Goal: Information Seeking & Learning: Learn about a topic

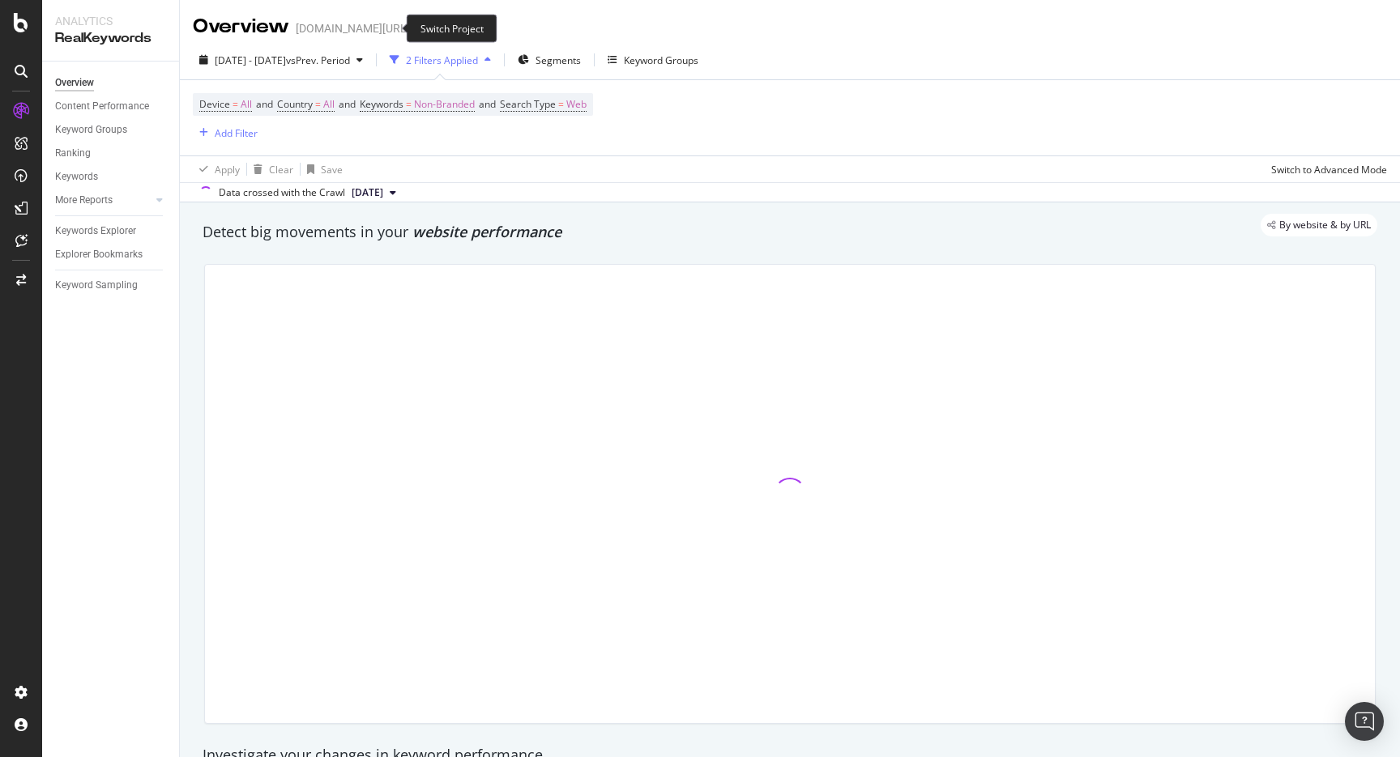
click at [416, 29] on icon "arrow-right-arrow-left" at bounding box center [421, 28] width 10 height 11
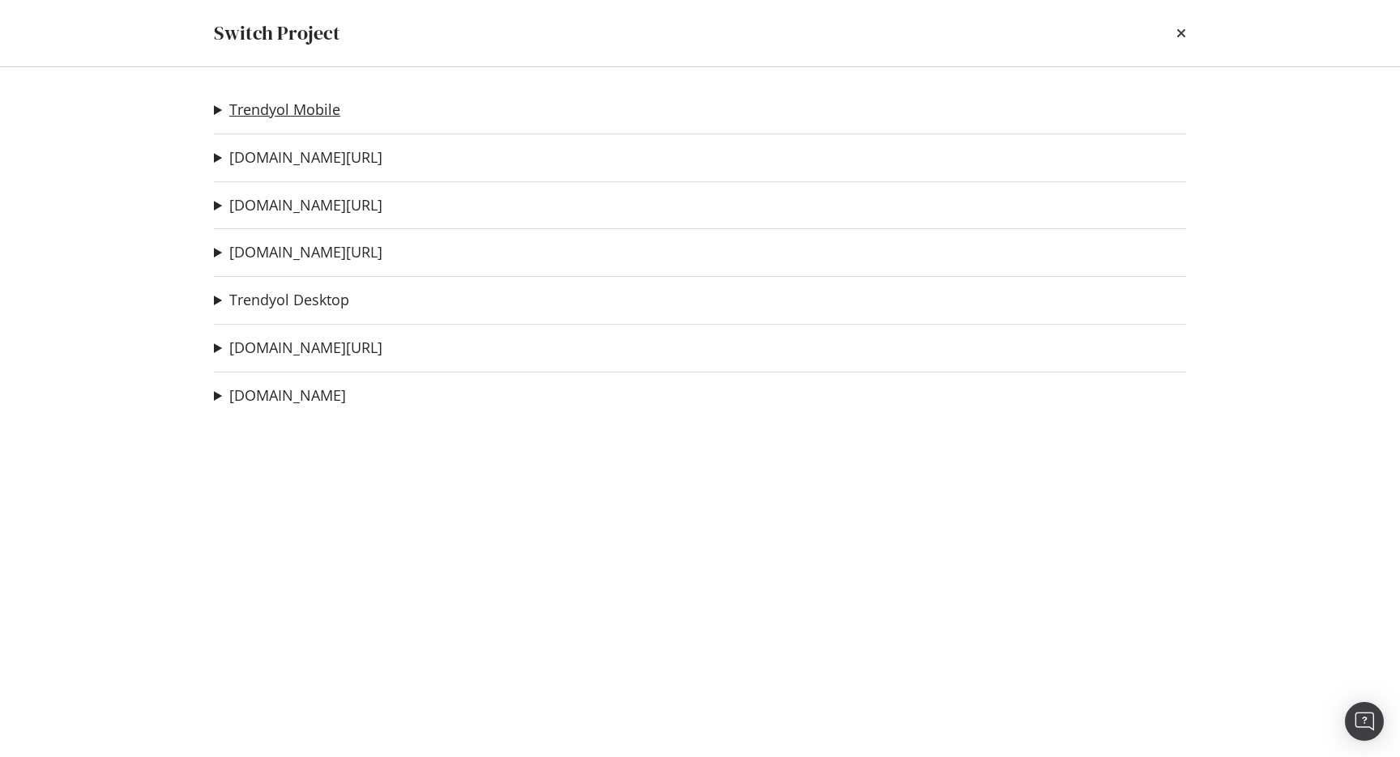
click at [322, 118] on link "Trendyol Mobile" at bounding box center [284, 109] width 111 height 17
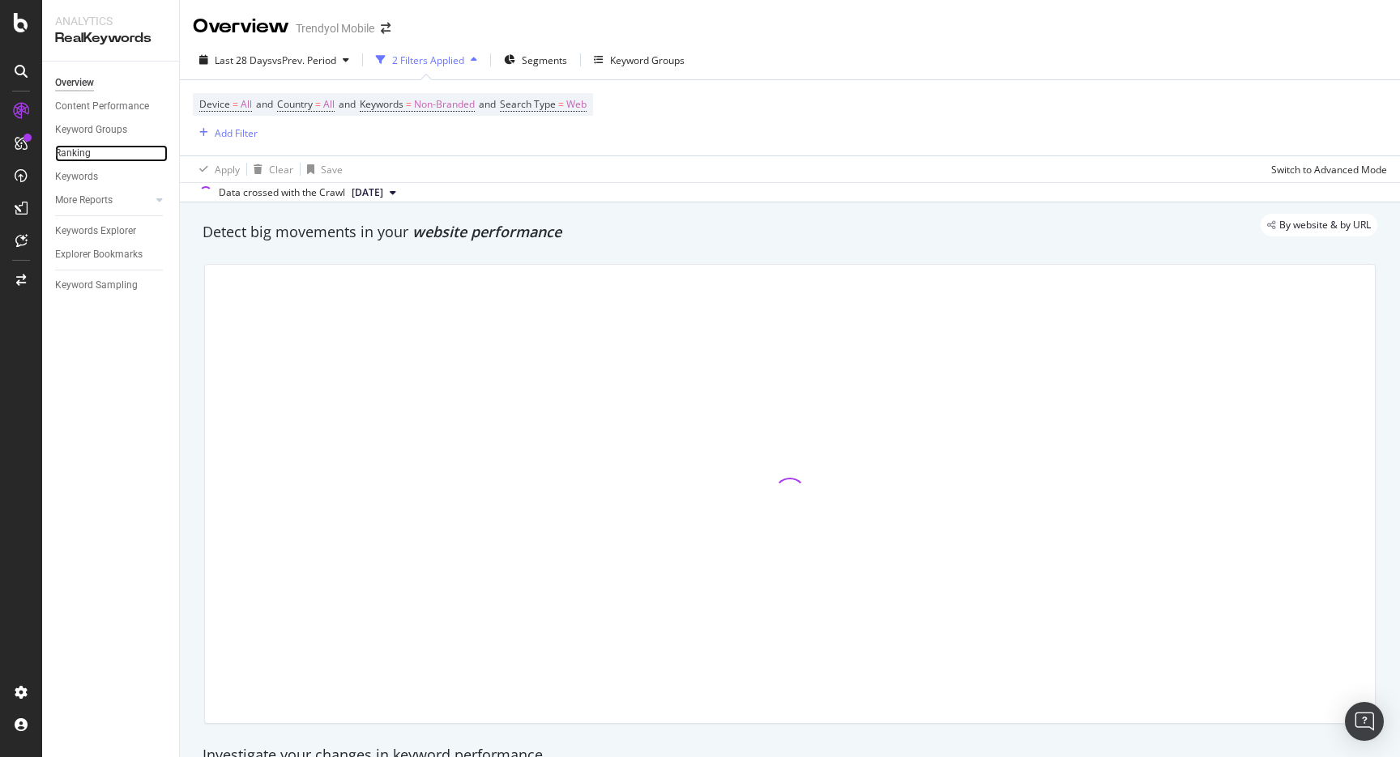
click at [87, 155] on div "Ranking" at bounding box center [73, 153] width 36 height 17
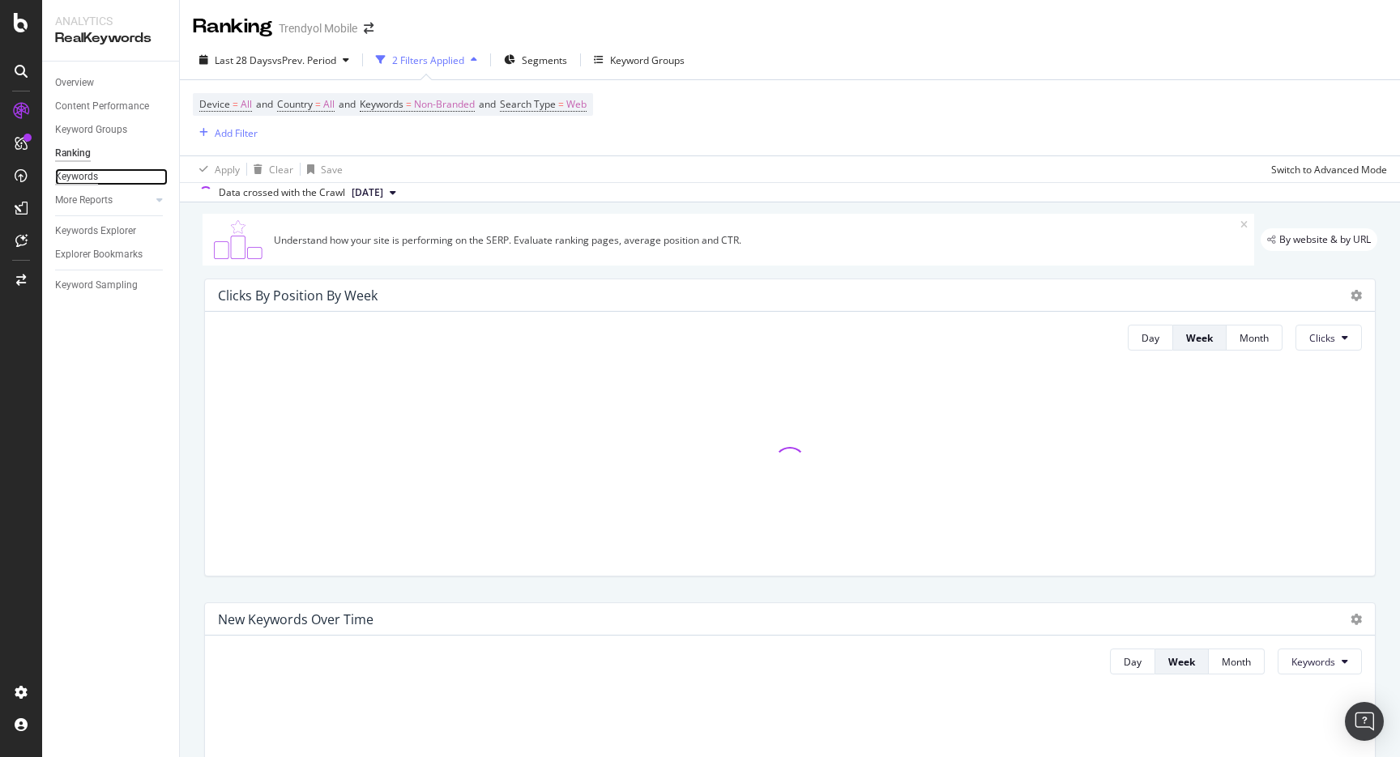
click at [81, 177] on div "Keywords" at bounding box center [76, 176] width 43 height 17
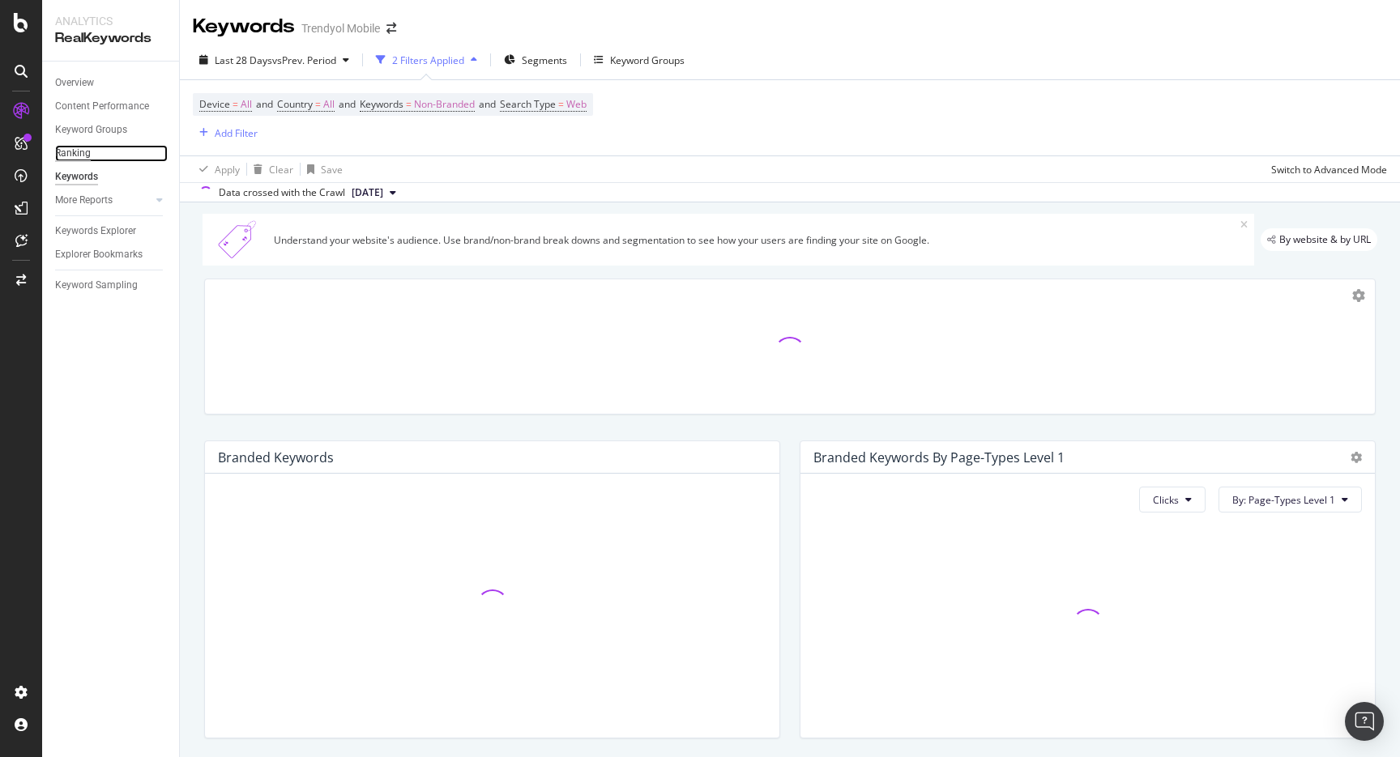
click at [76, 156] on div "Ranking" at bounding box center [73, 153] width 36 height 17
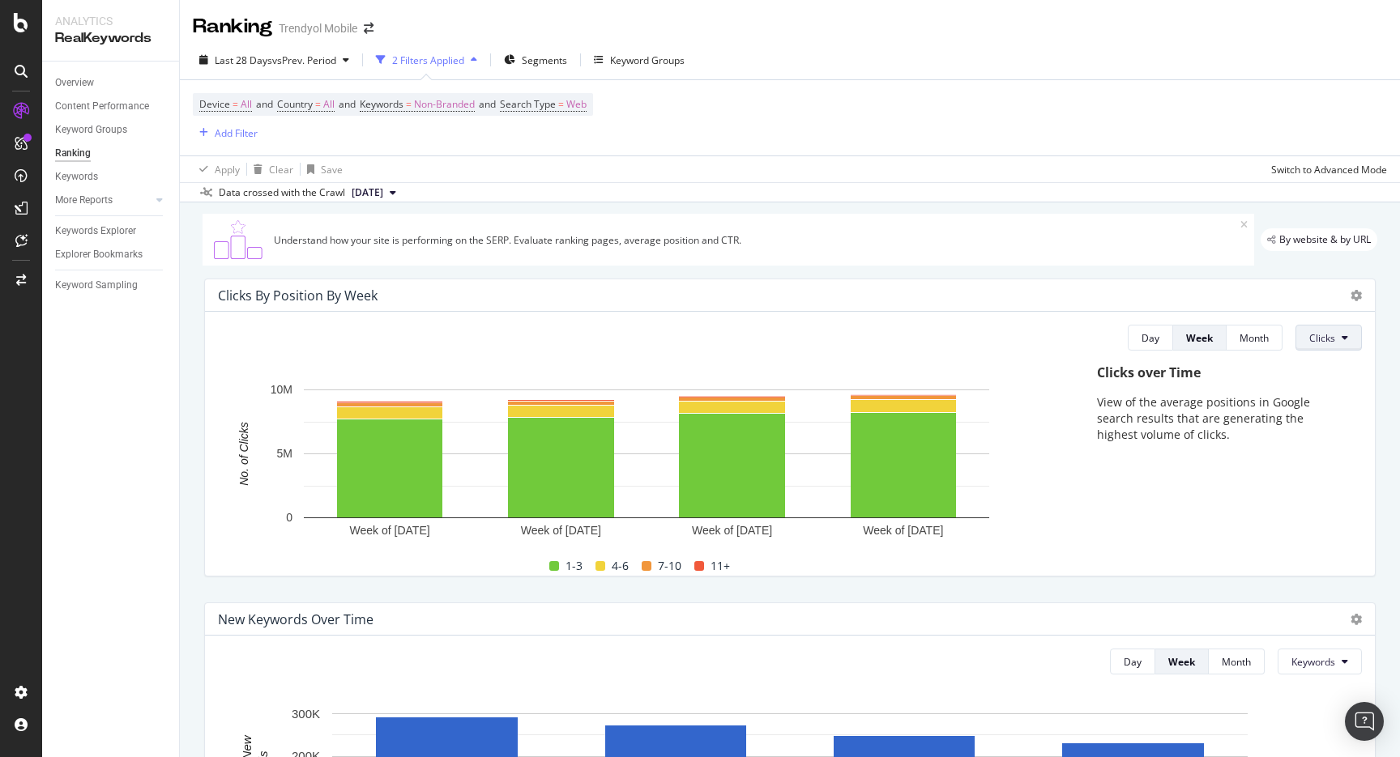
click at [1313, 334] on span "Clicks" at bounding box center [1322, 338] width 26 height 14
click at [1310, 370] on span "Rankings" at bounding box center [1340, 371] width 61 height 15
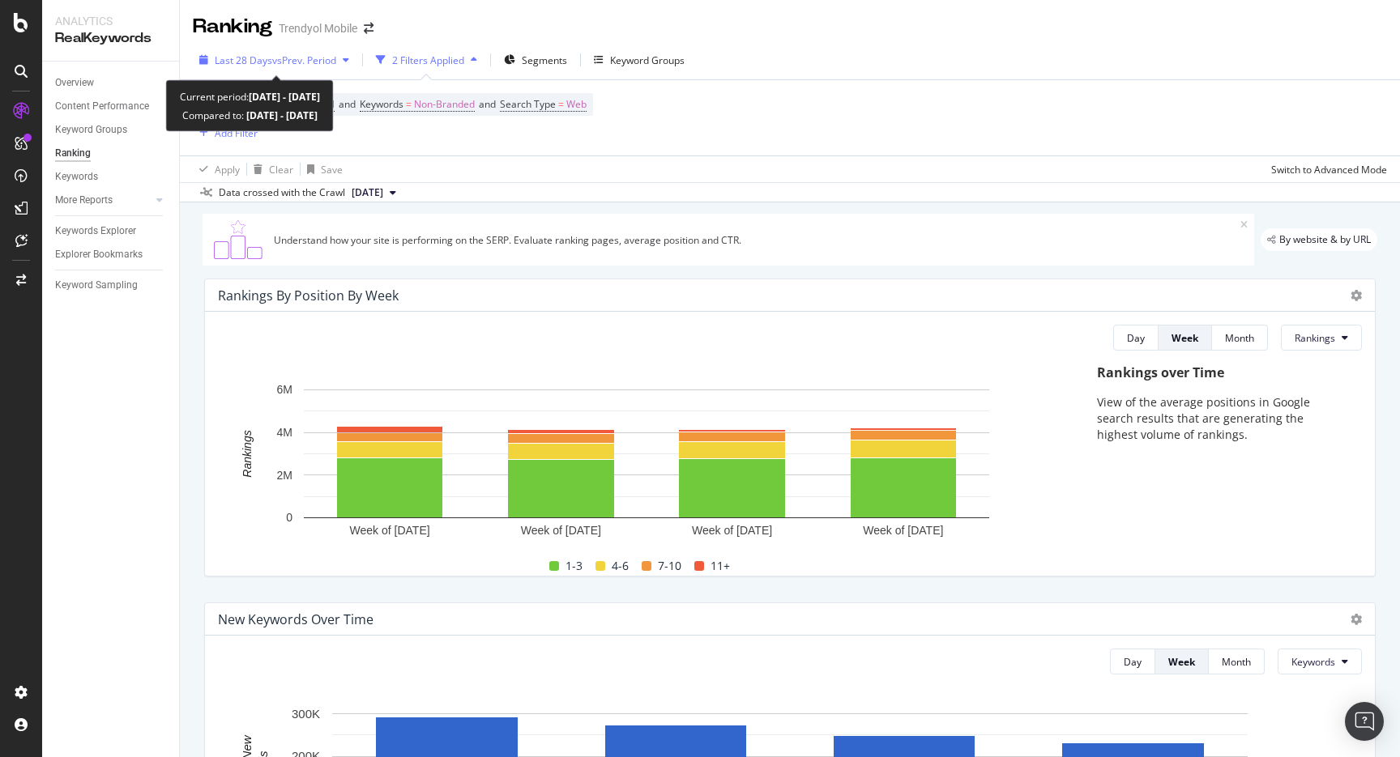
click at [317, 68] on div "Last 28 Days vs Prev. Period" at bounding box center [274, 60] width 163 height 24
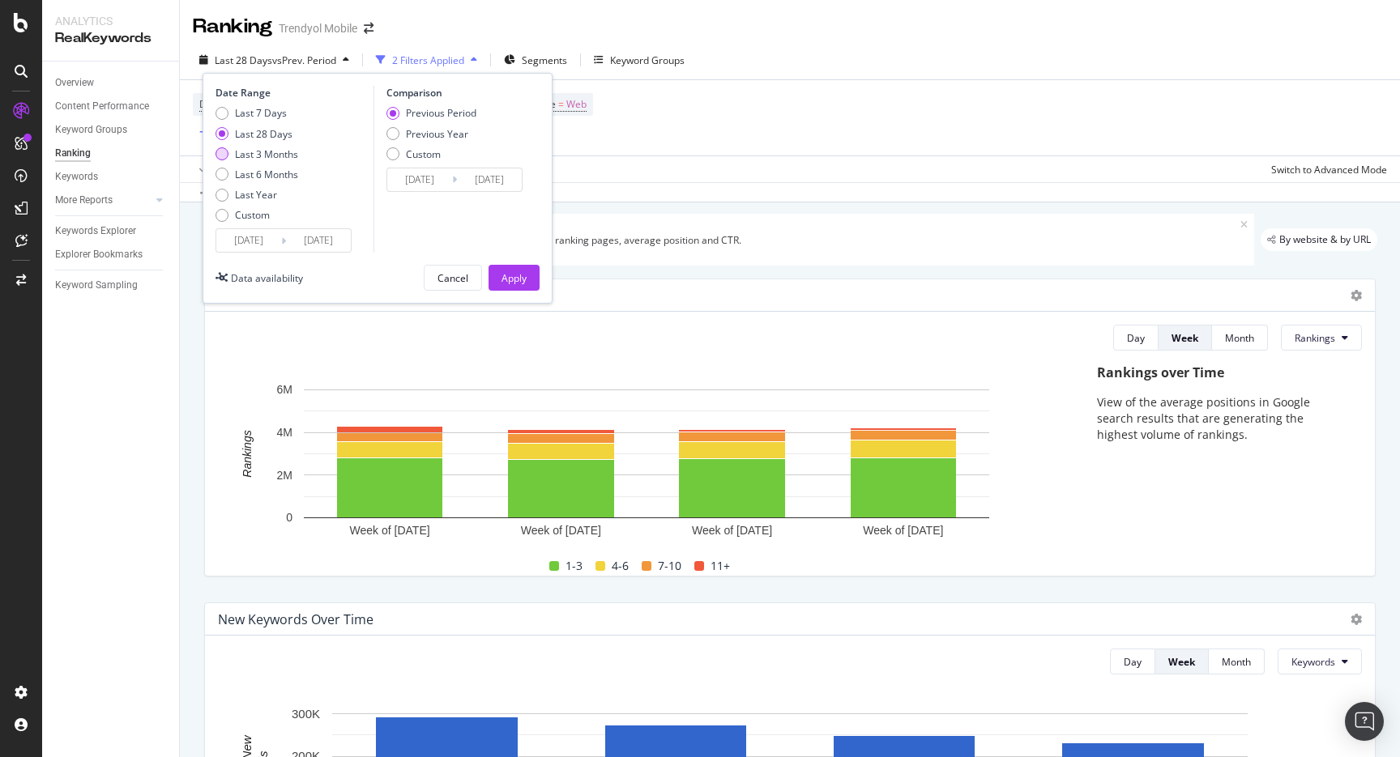
click at [291, 155] on div "Last 3 Months" at bounding box center [266, 154] width 63 height 14
type input "[DATE]"
click at [520, 262] on div "Date Range Last 7 Days Last 28 Days Last 3 Months Last 6 Months Last Year Custo…" at bounding box center [377, 188] width 350 height 231
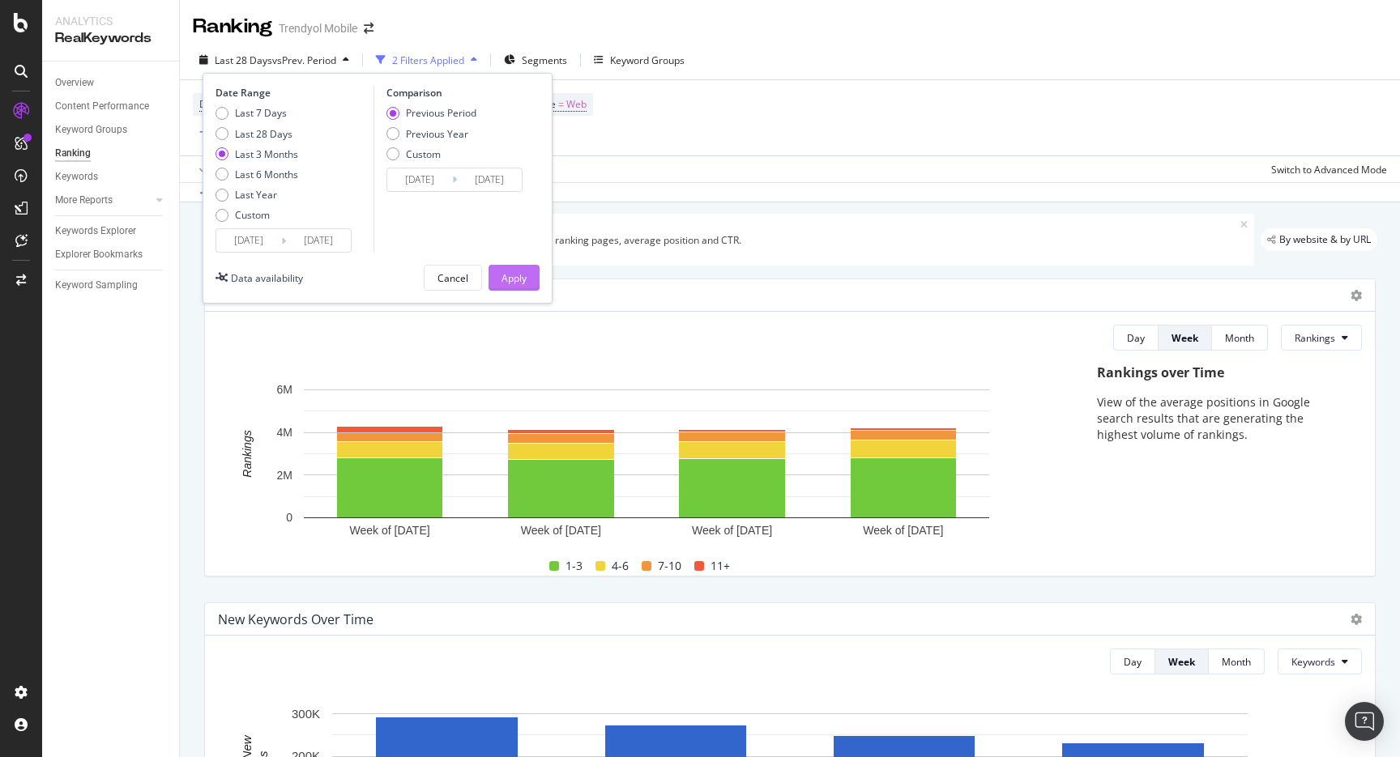
click at [520, 279] on div "Apply" at bounding box center [513, 278] width 25 height 14
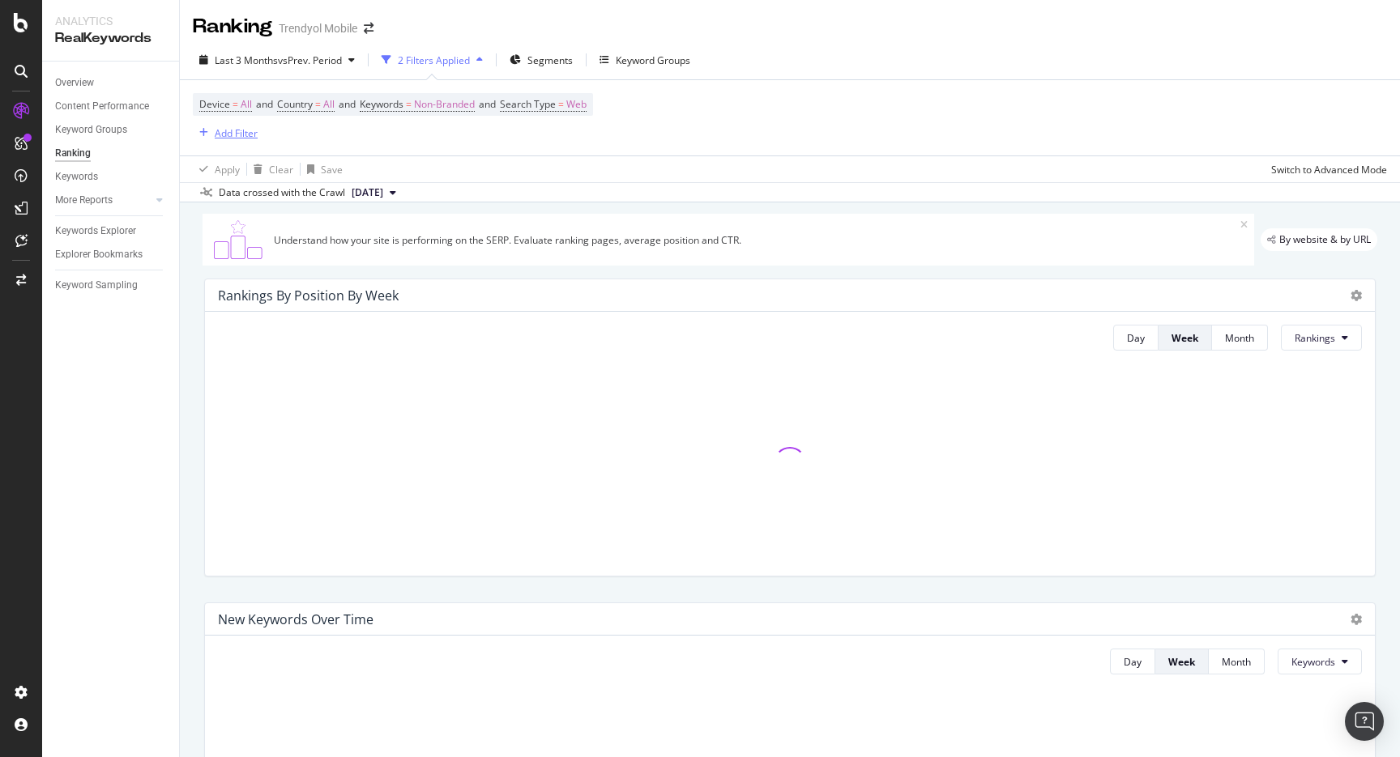
click at [235, 137] on div "Add Filter" at bounding box center [236, 133] width 43 height 14
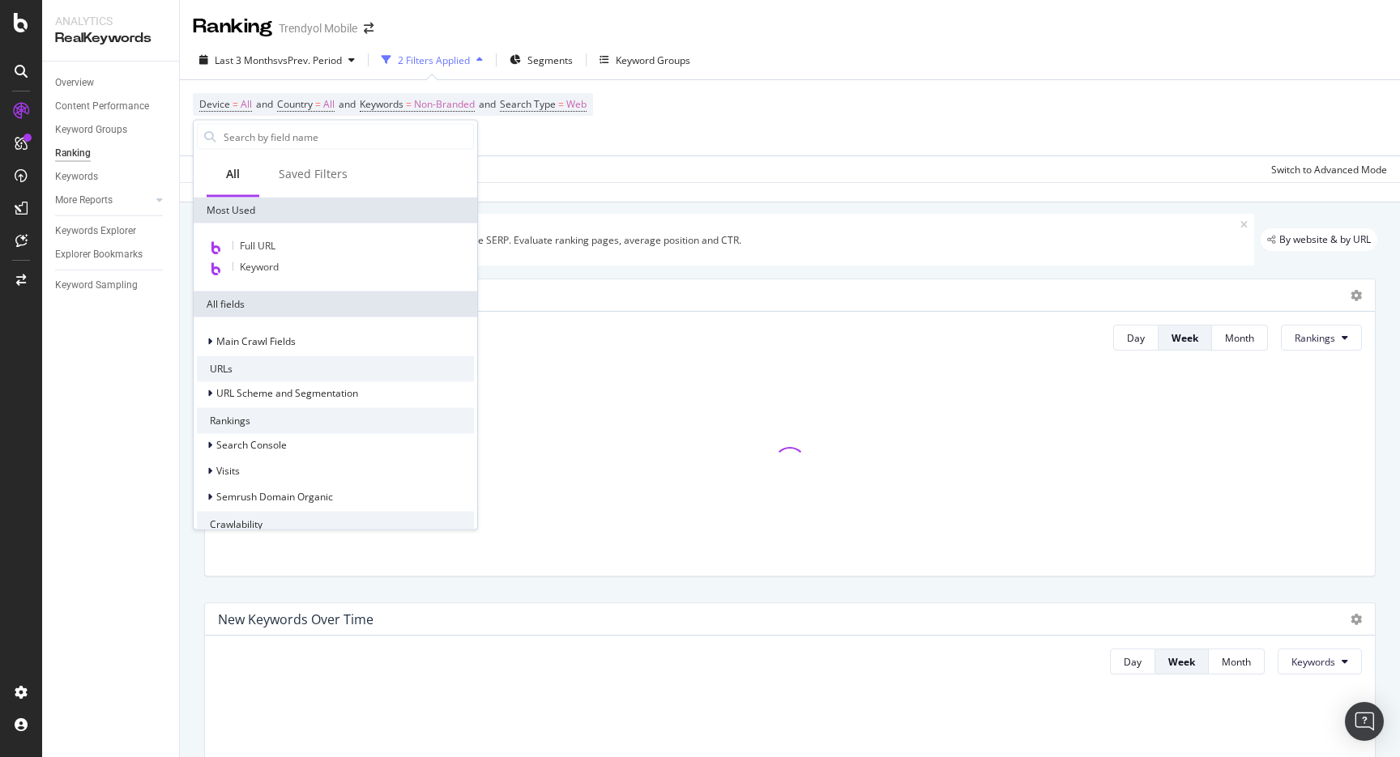
click at [684, 143] on div "Device = All and Country = All and Keywords = Non-Branded and Search Type = Web…" at bounding box center [790, 117] width 1194 height 75
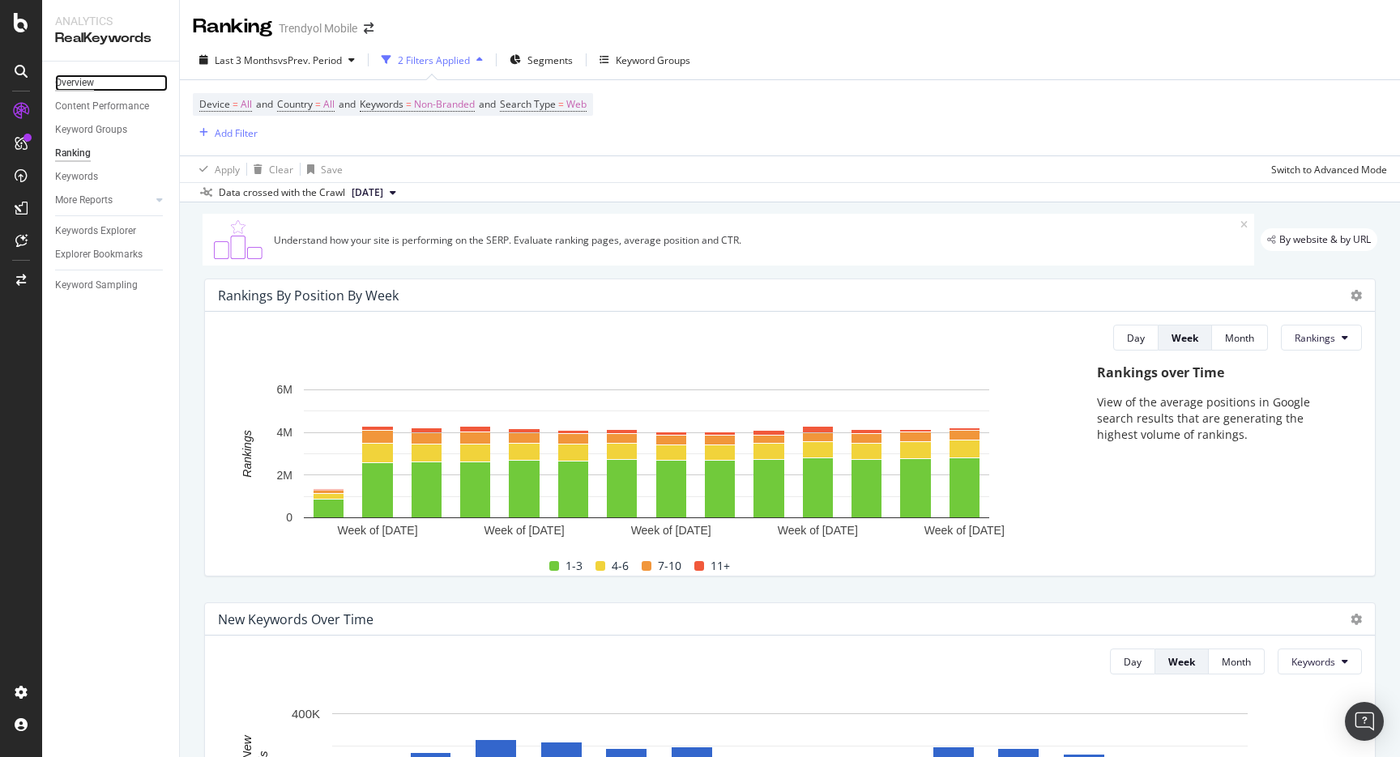
click at [64, 87] on div "Overview" at bounding box center [74, 83] width 39 height 17
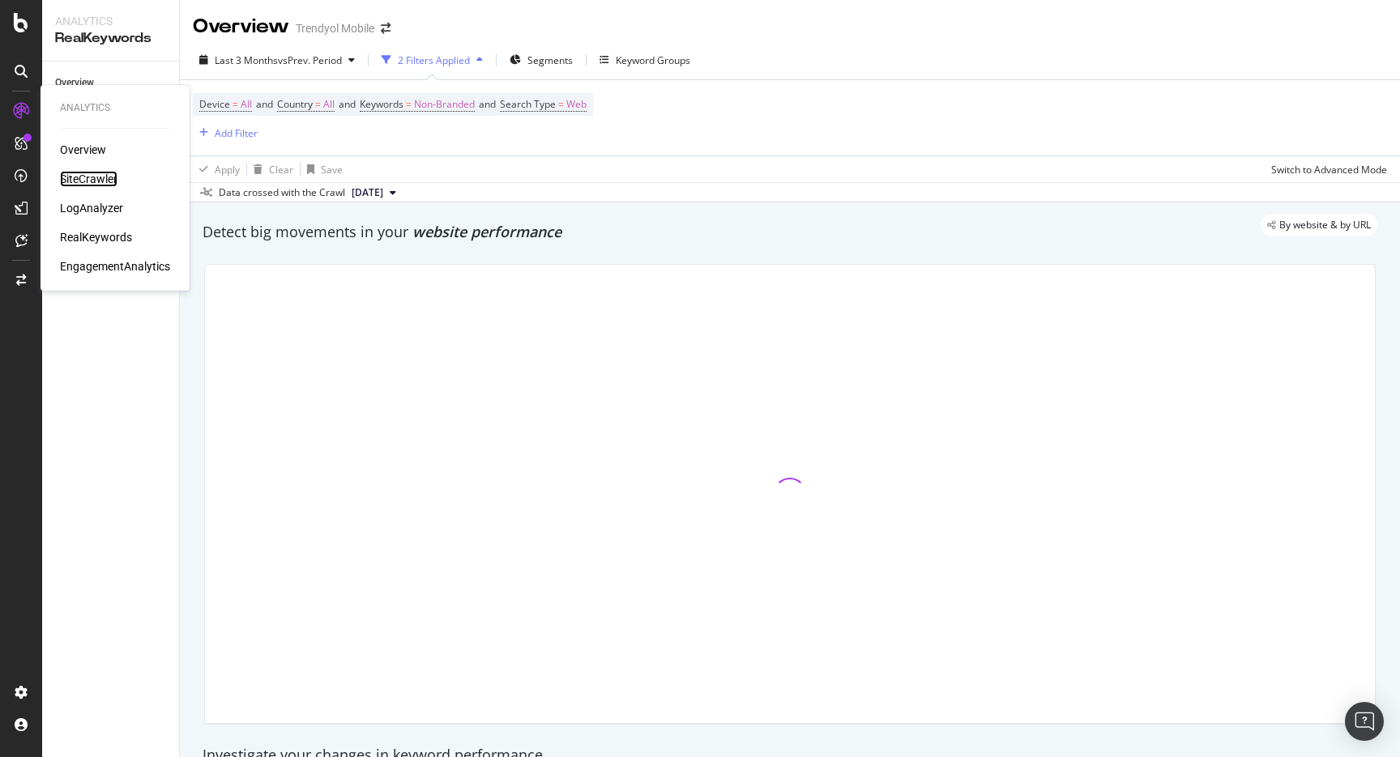
click at [101, 179] on div "SiteCrawler" at bounding box center [89, 179] width 58 height 16
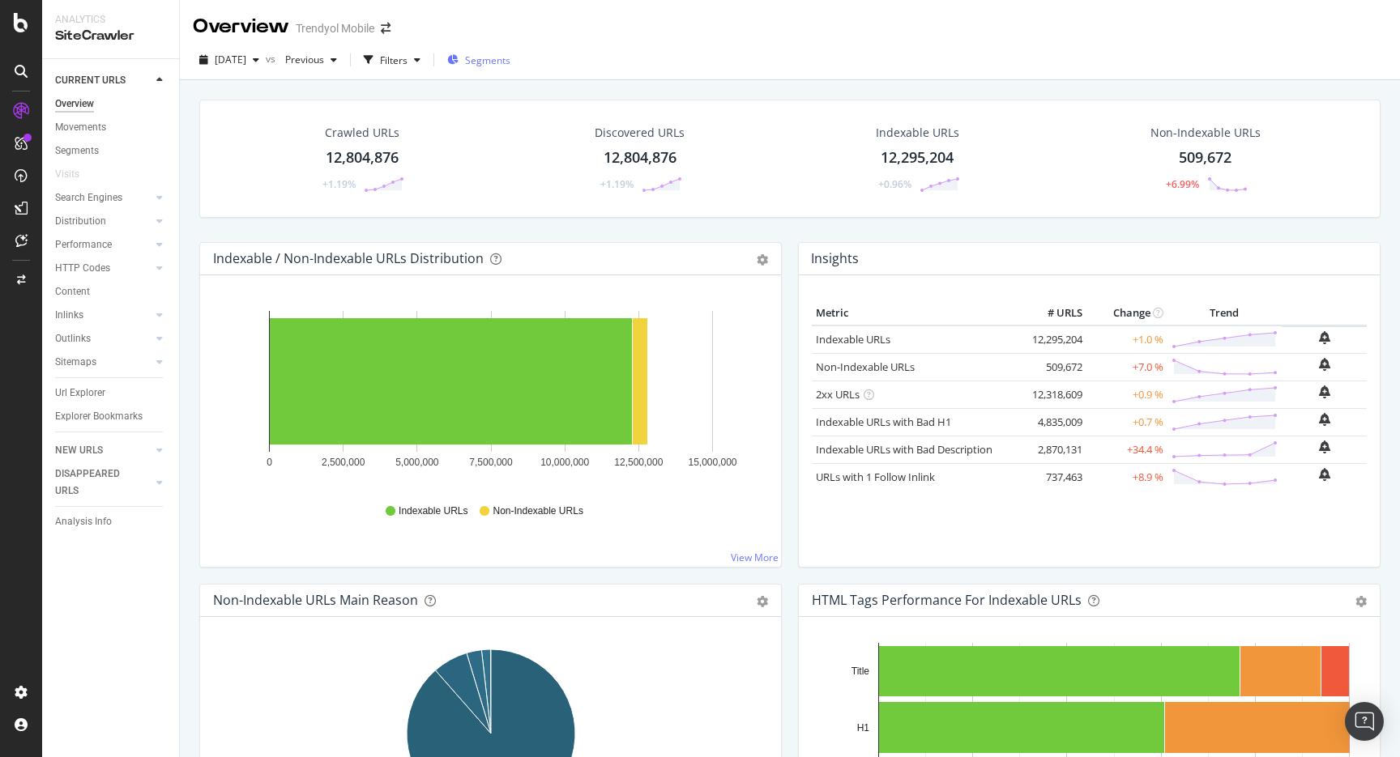
click at [510, 70] on div "Segments" at bounding box center [478, 60] width 63 height 24
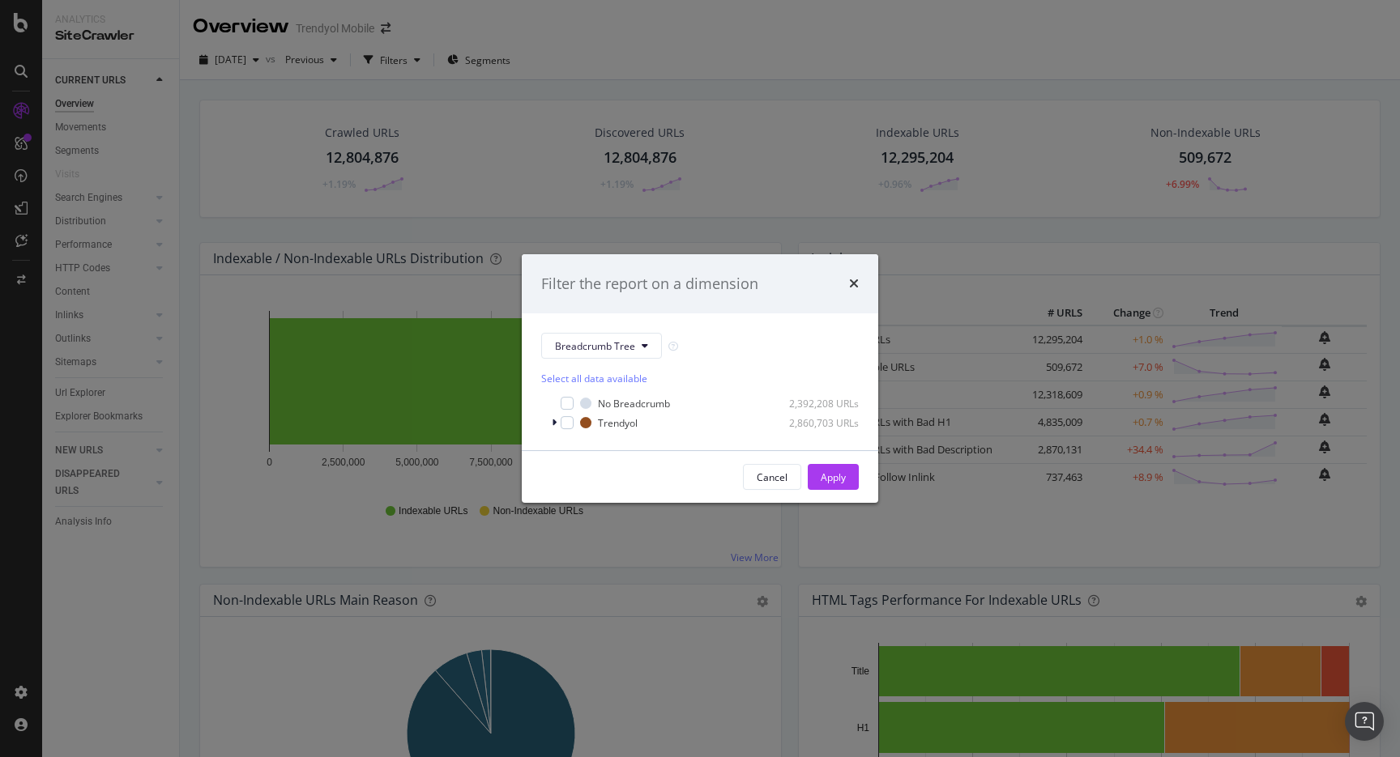
click at [658, 36] on div "Filter the report on a dimension Breadcrumb Tree Select all data available No B…" at bounding box center [700, 378] width 1400 height 757
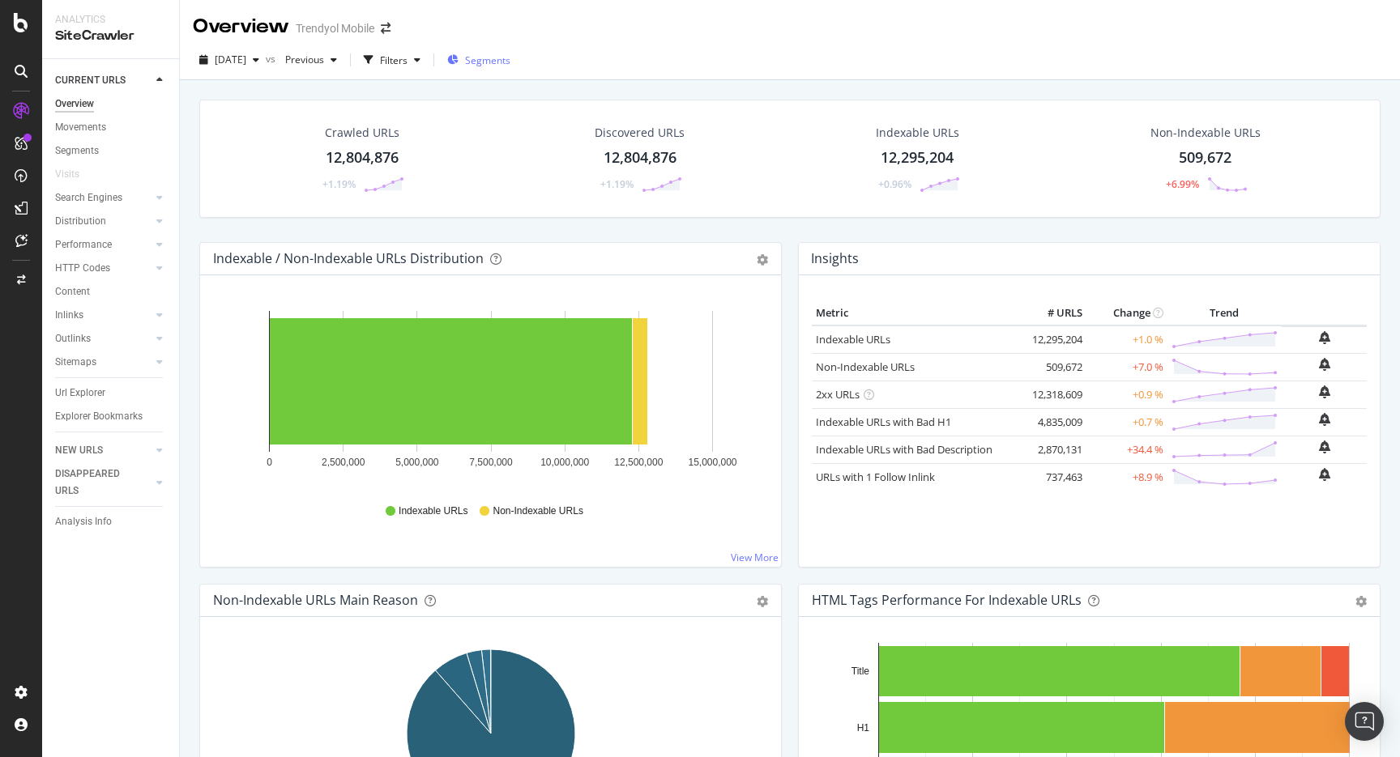
click at [501, 61] on span "Segments" at bounding box center [487, 60] width 45 height 14
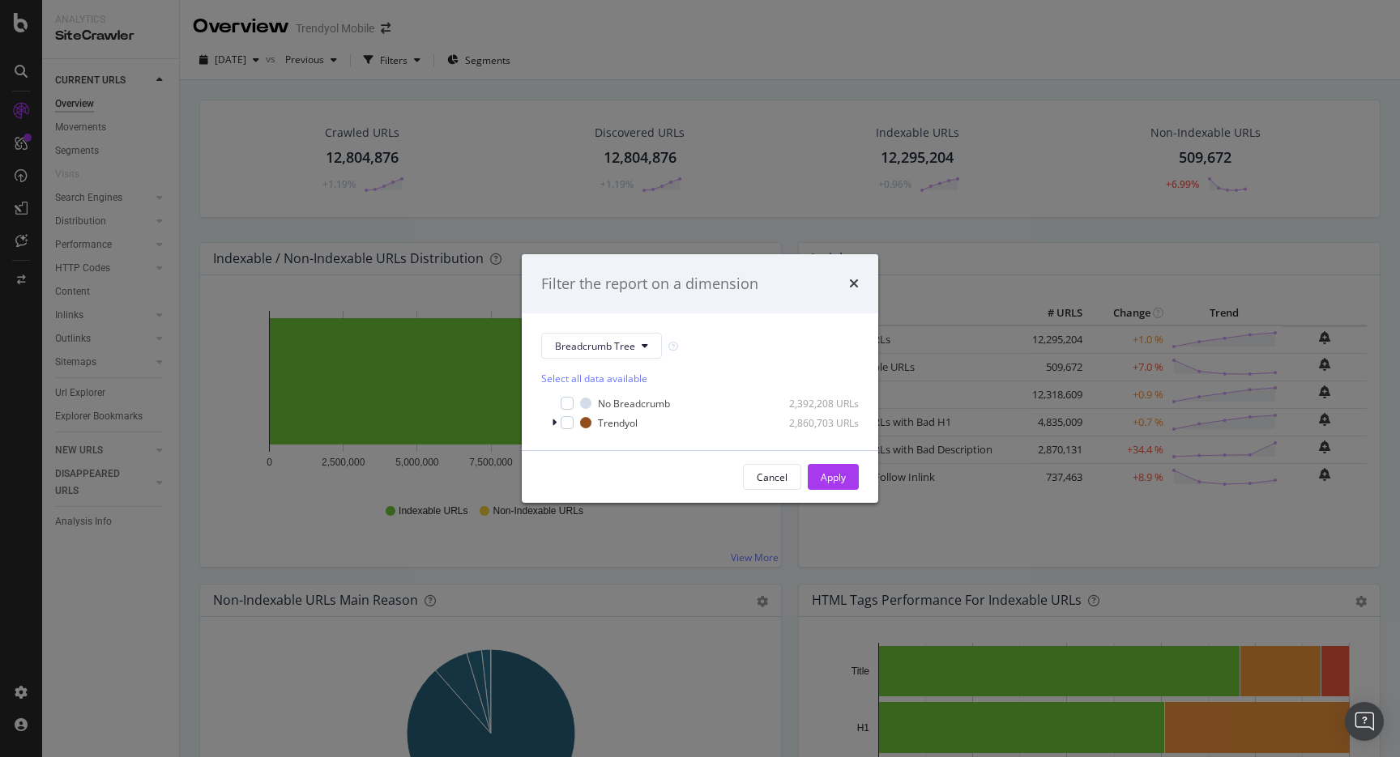
click at [624, 19] on div "Filter the report on a dimension Breadcrumb Tree Select all data available No B…" at bounding box center [700, 378] width 1400 height 757
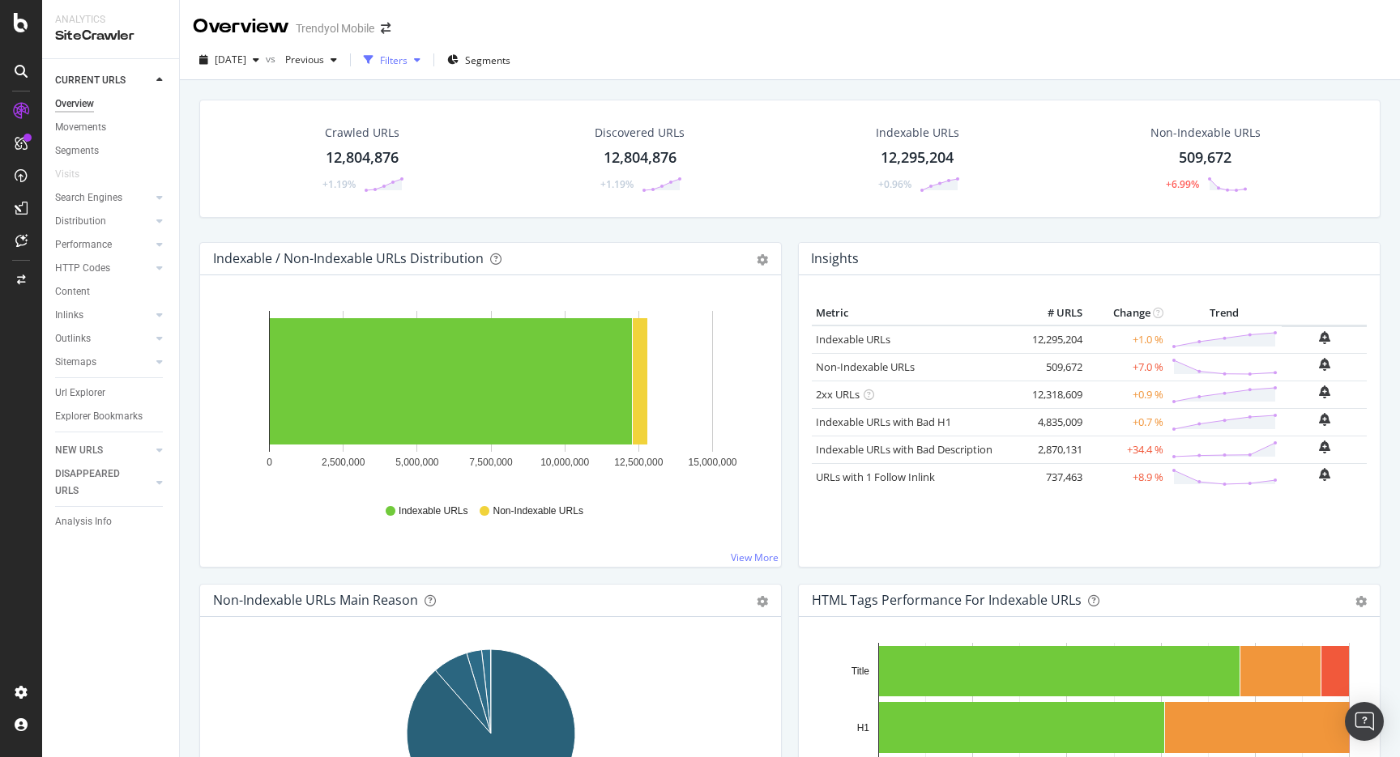
click at [427, 48] on div "Filters" at bounding box center [392, 60] width 70 height 24
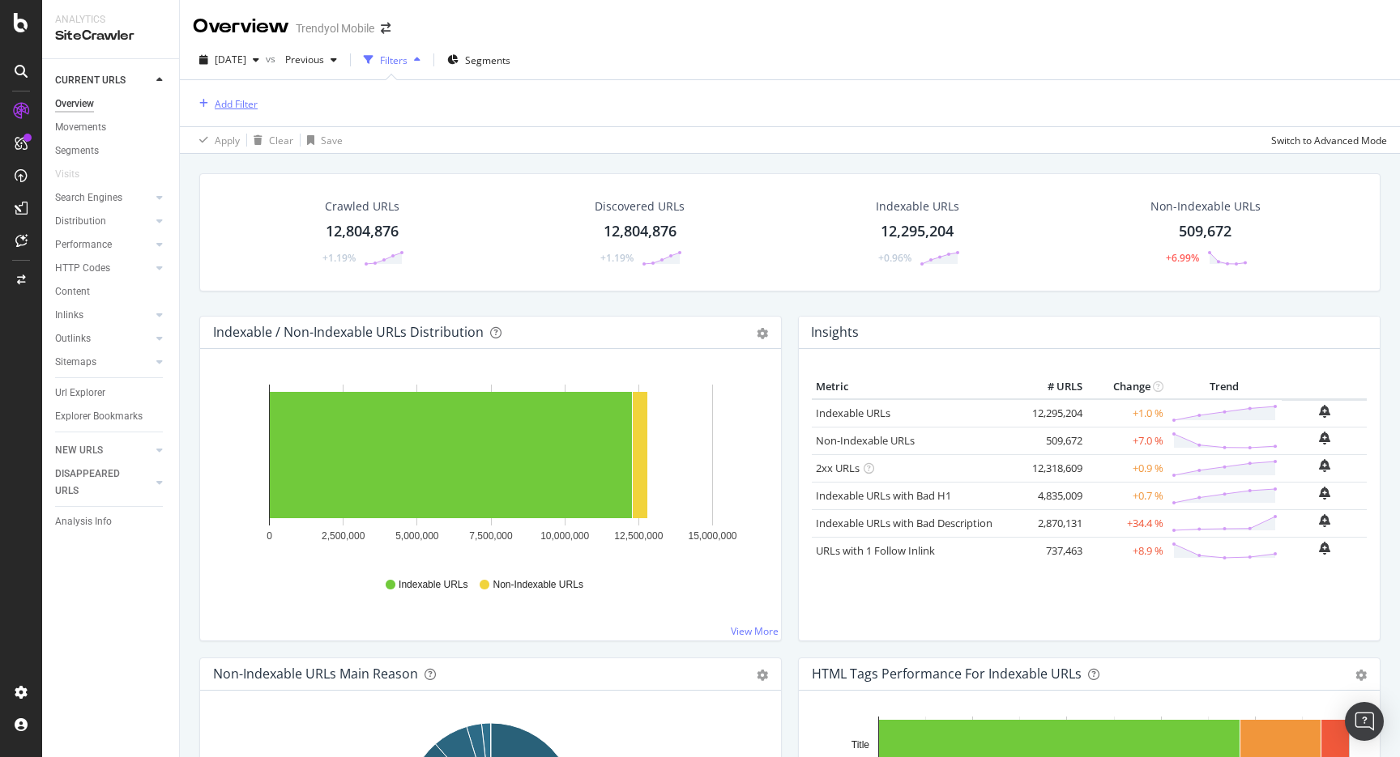
click at [221, 105] on div "Add Filter" at bounding box center [236, 104] width 43 height 14
click at [246, 65] on span "[DATE]" at bounding box center [231, 60] width 32 height 14
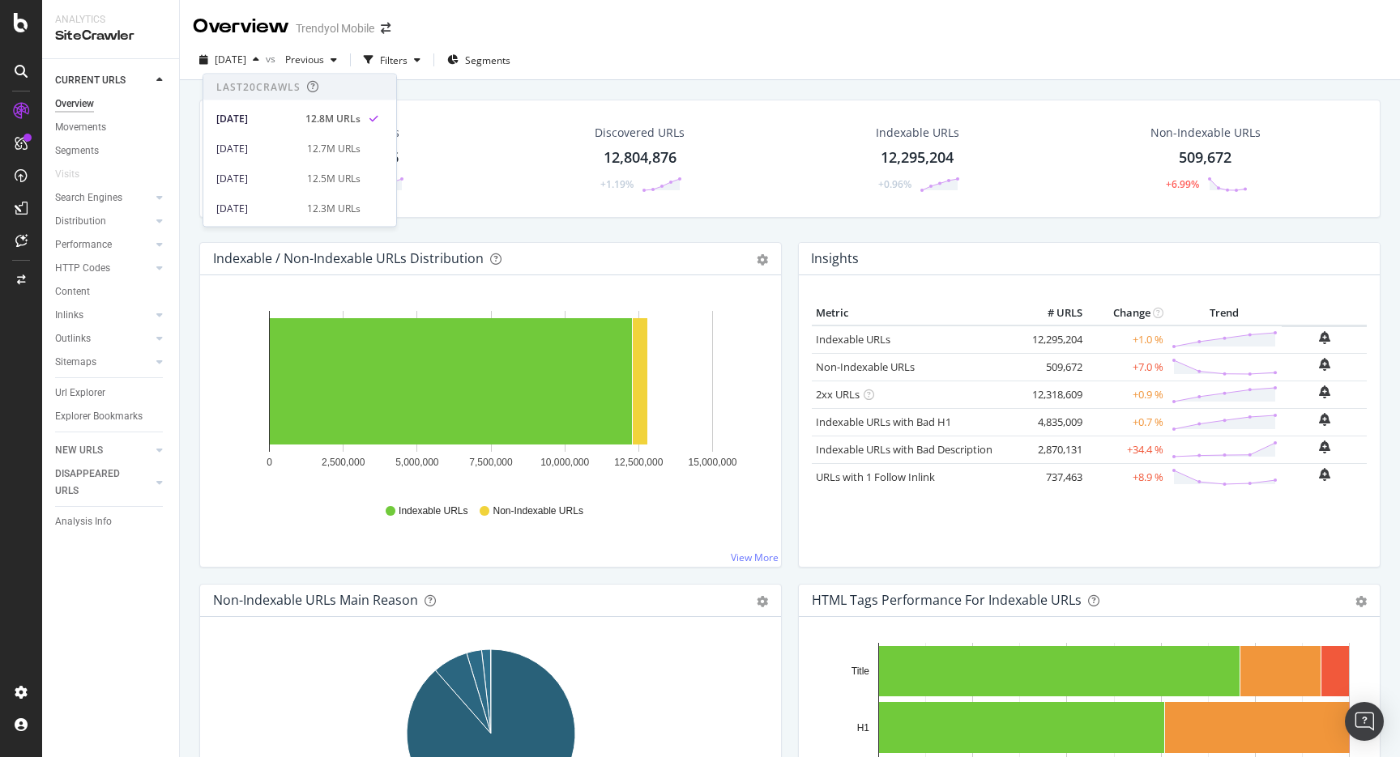
click at [578, 38] on div "Overview Trendyol Mobile" at bounding box center [790, 20] width 1220 height 40
click at [419, 68] on div "Filters" at bounding box center [392, 60] width 70 height 24
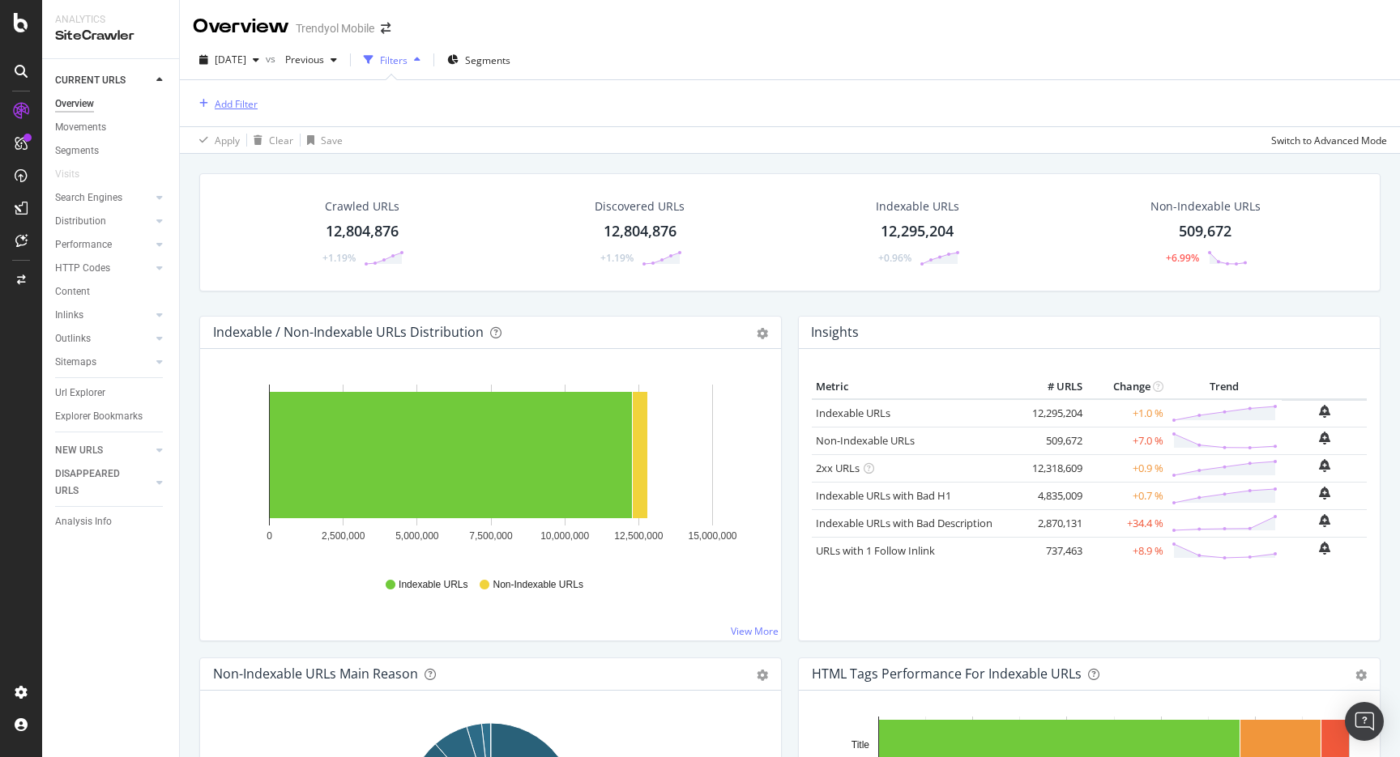
click at [249, 112] on button "Add Filter" at bounding box center [225, 103] width 65 height 19
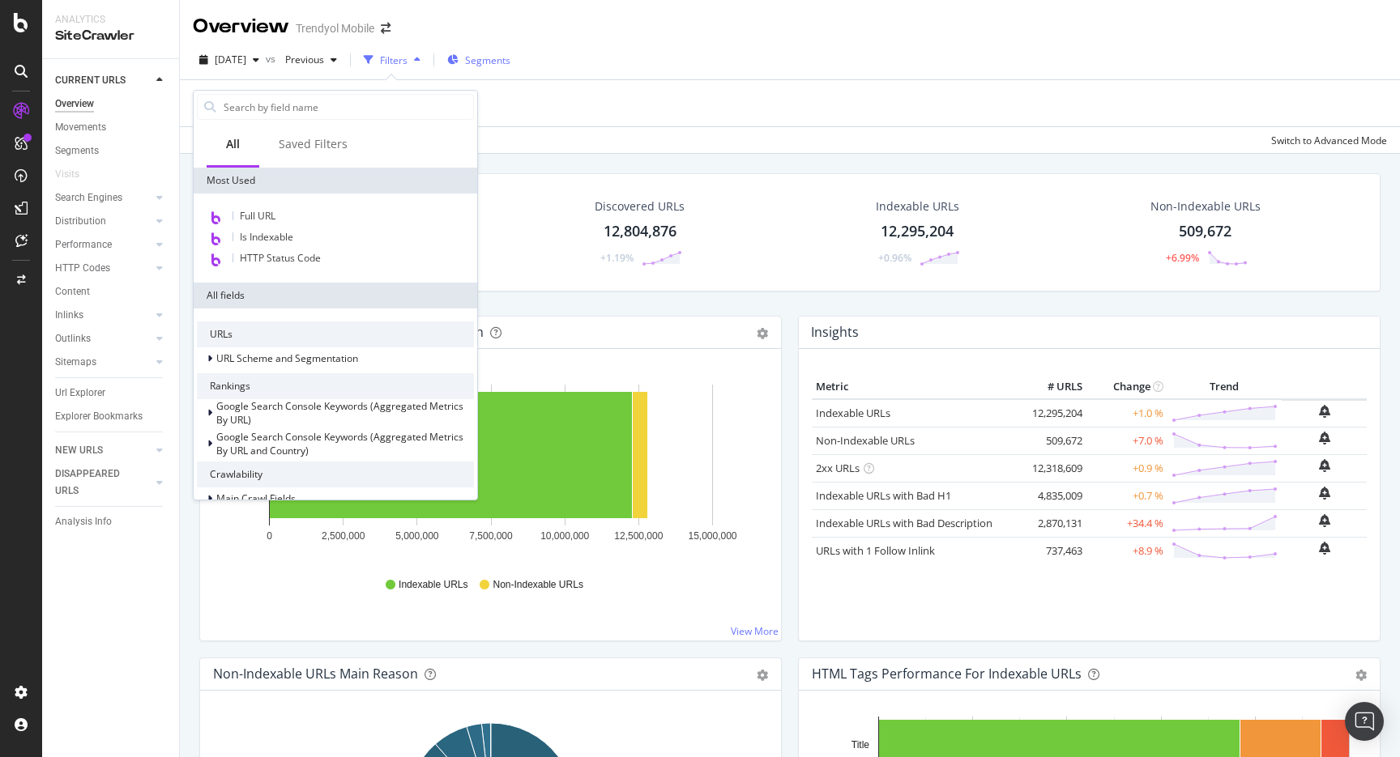
click at [517, 65] on button "Segments" at bounding box center [479, 60] width 76 height 26
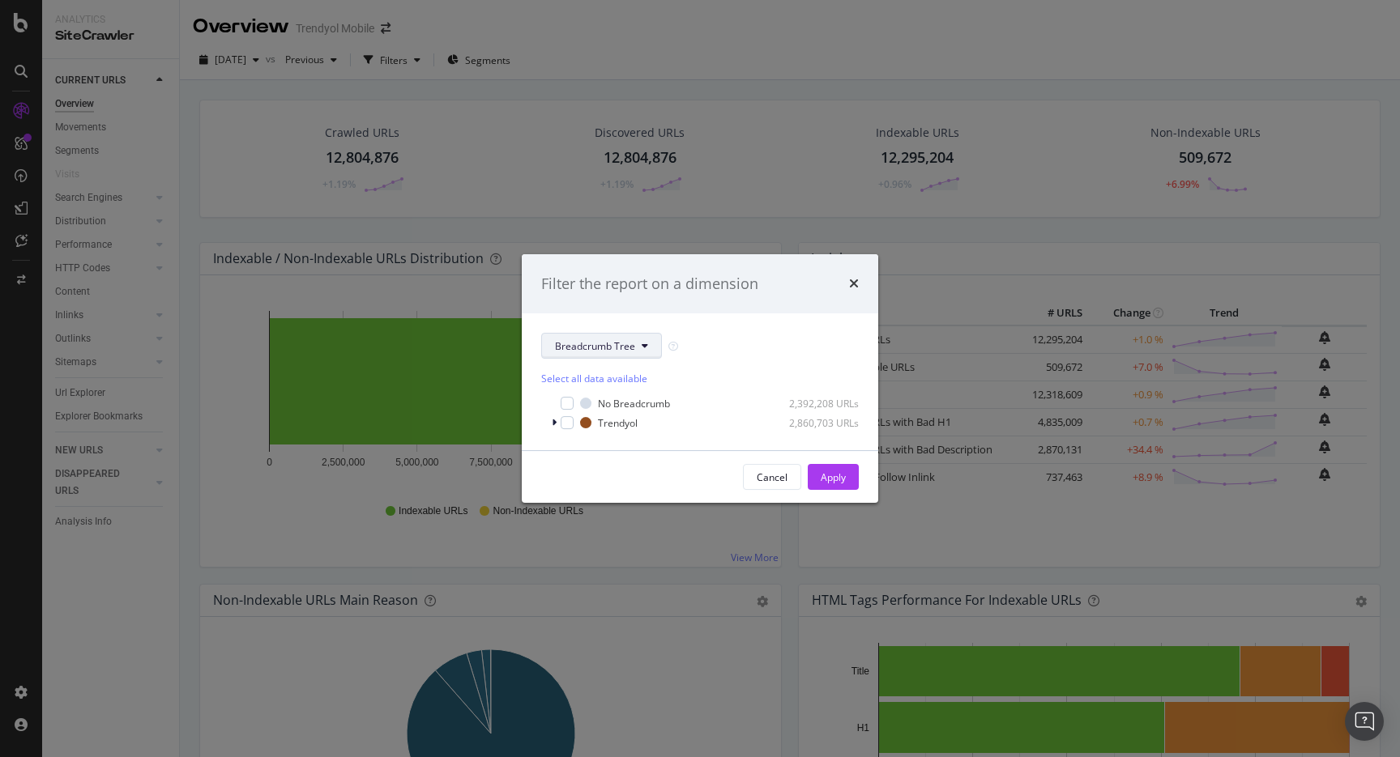
click at [622, 335] on button "Breadcrumb Tree" at bounding box center [601, 346] width 121 height 26
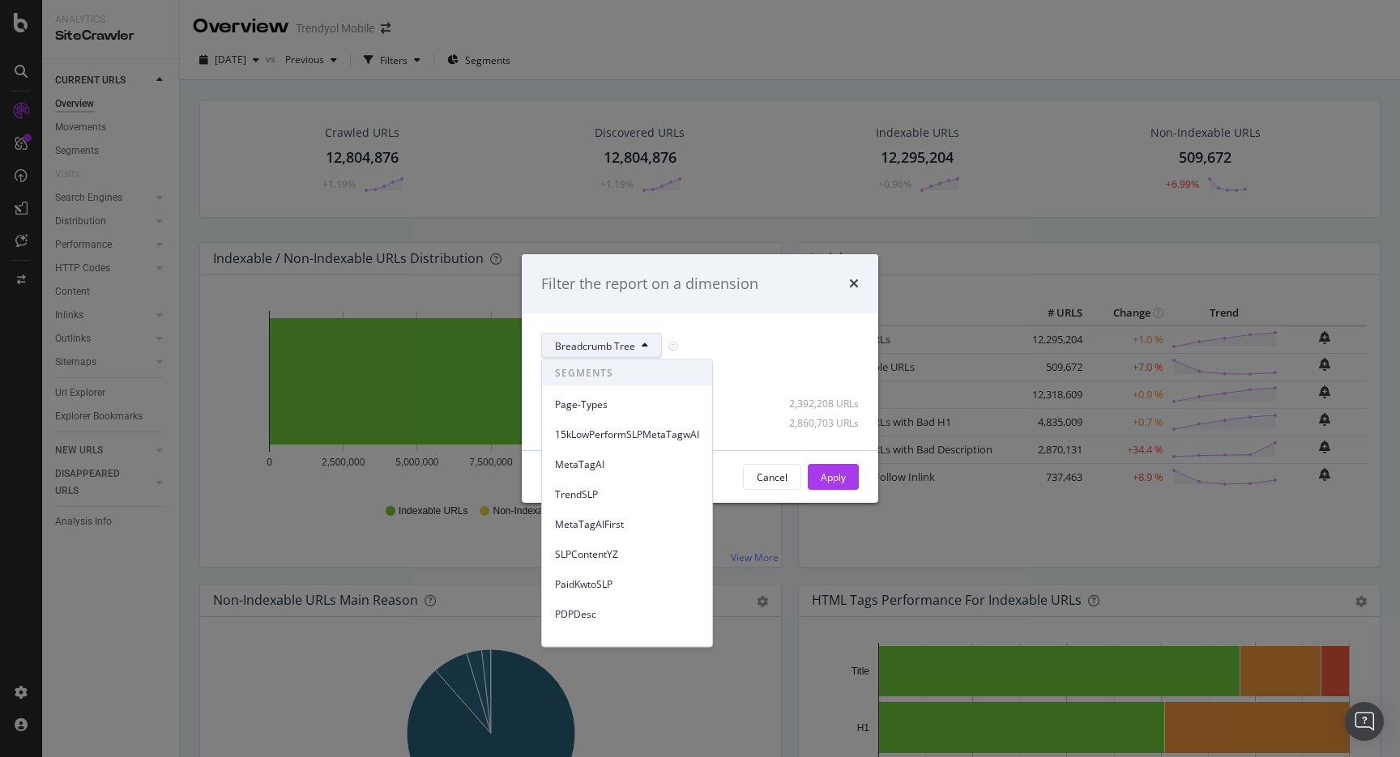
click at [569, 100] on div "Filter the report on a dimension Breadcrumb Tree Select all data available No B…" at bounding box center [700, 378] width 1400 height 757
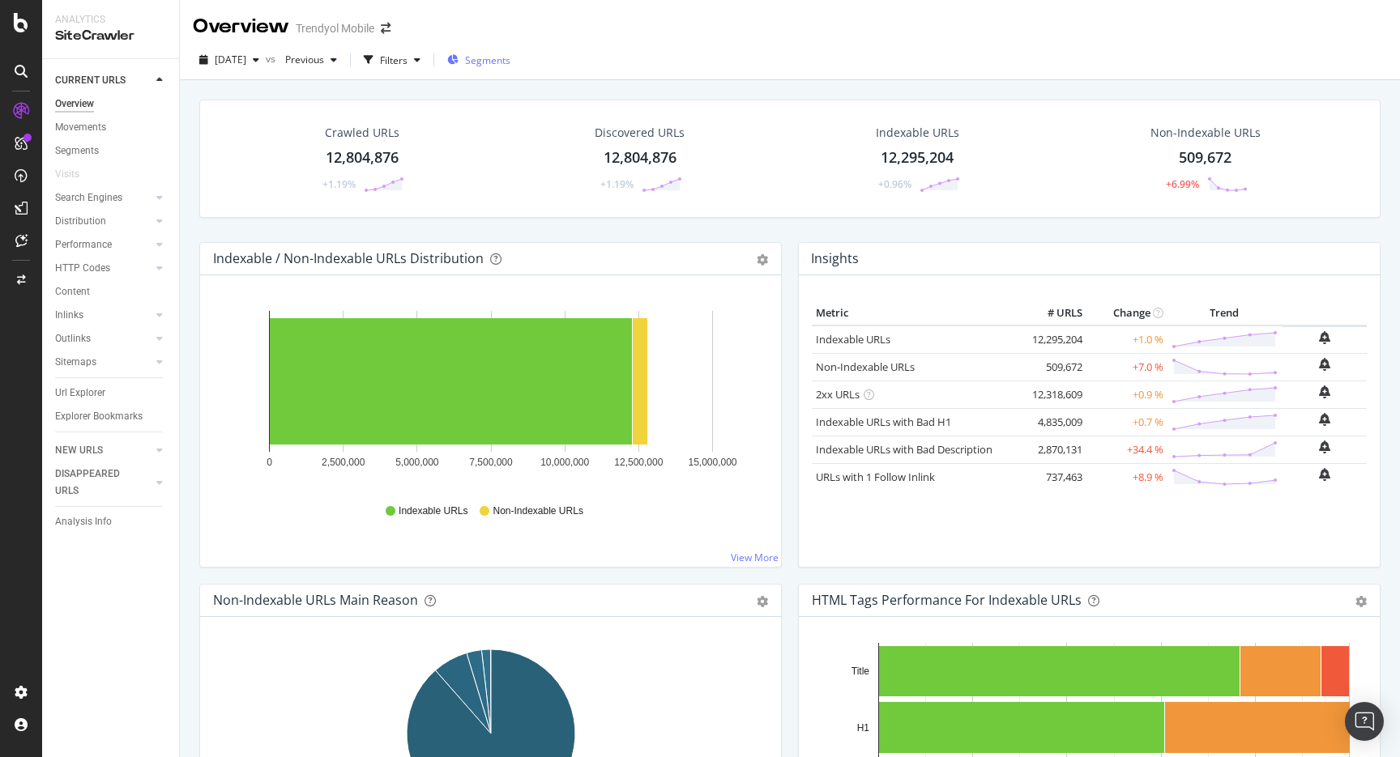
click at [495, 58] on span "Segments" at bounding box center [487, 60] width 45 height 14
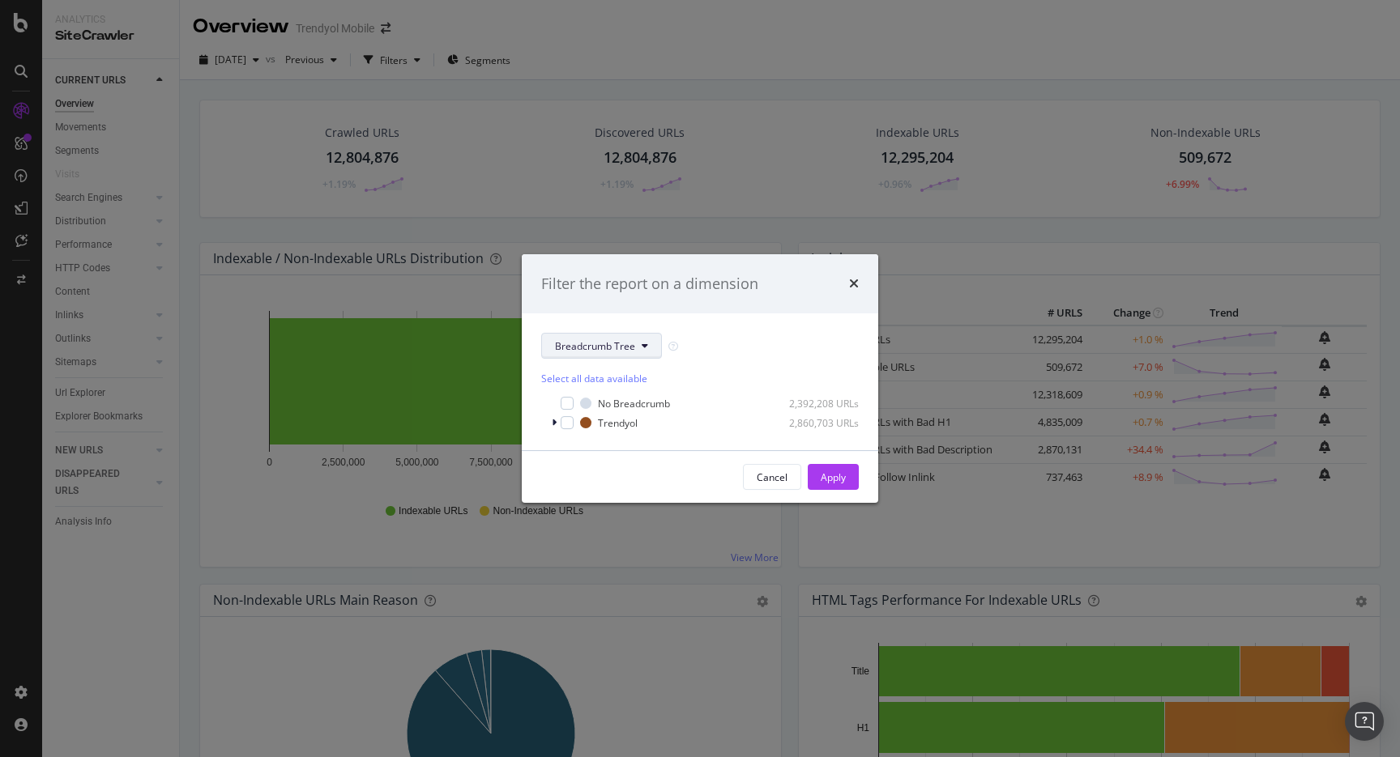
click at [599, 356] on button "Breadcrumb Tree" at bounding box center [601, 346] width 121 height 26
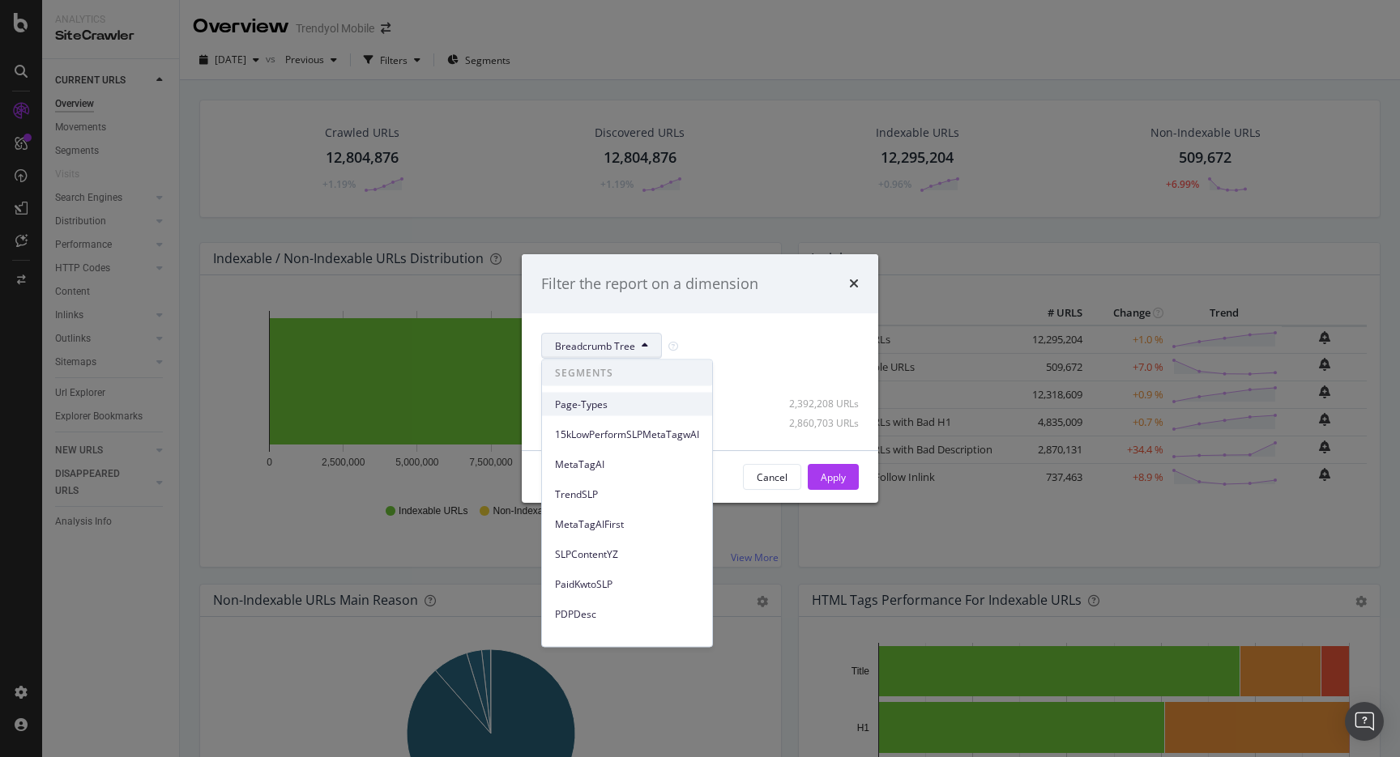
click at [601, 405] on span "Page-Types" at bounding box center [627, 404] width 144 height 15
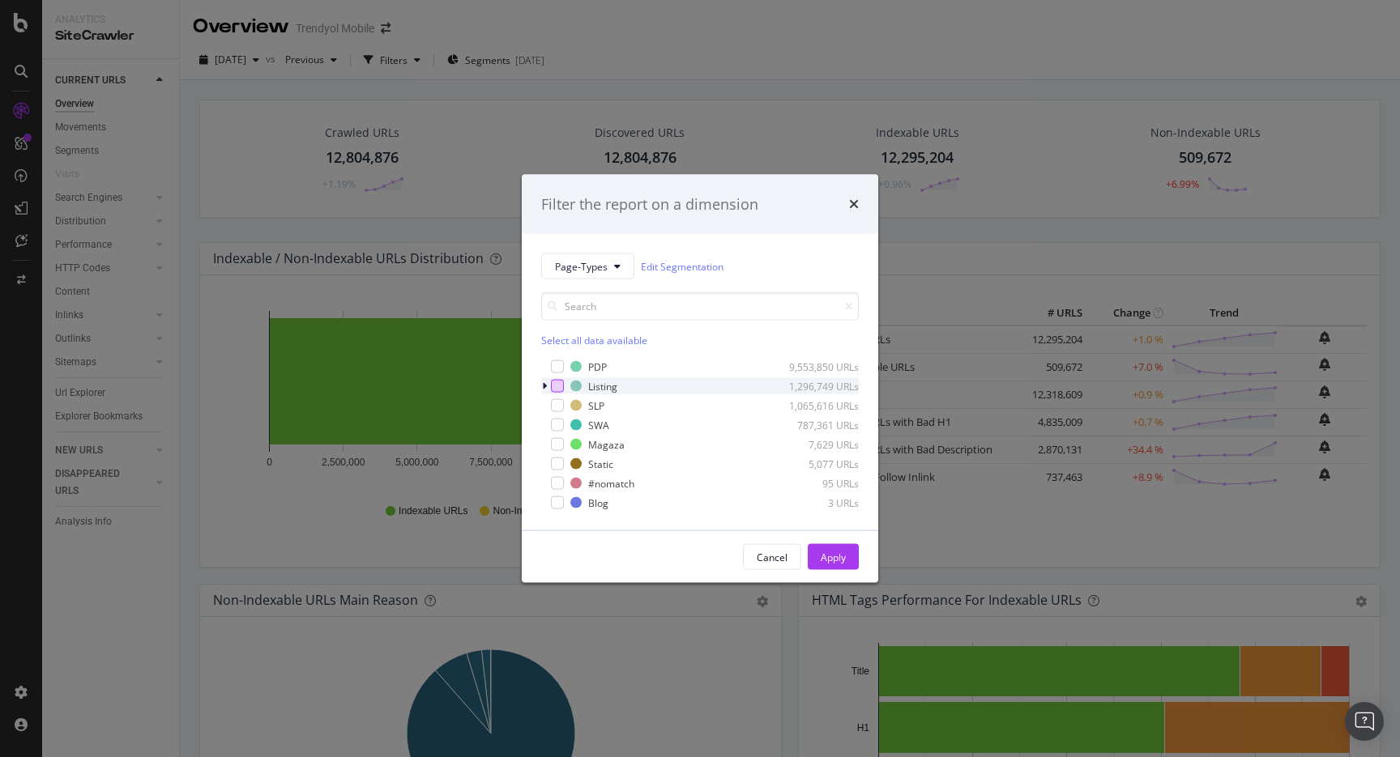
click at [557, 381] on div "modal" at bounding box center [557, 386] width 13 height 13
click at [543, 381] on icon "modal" at bounding box center [544, 386] width 5 height 10
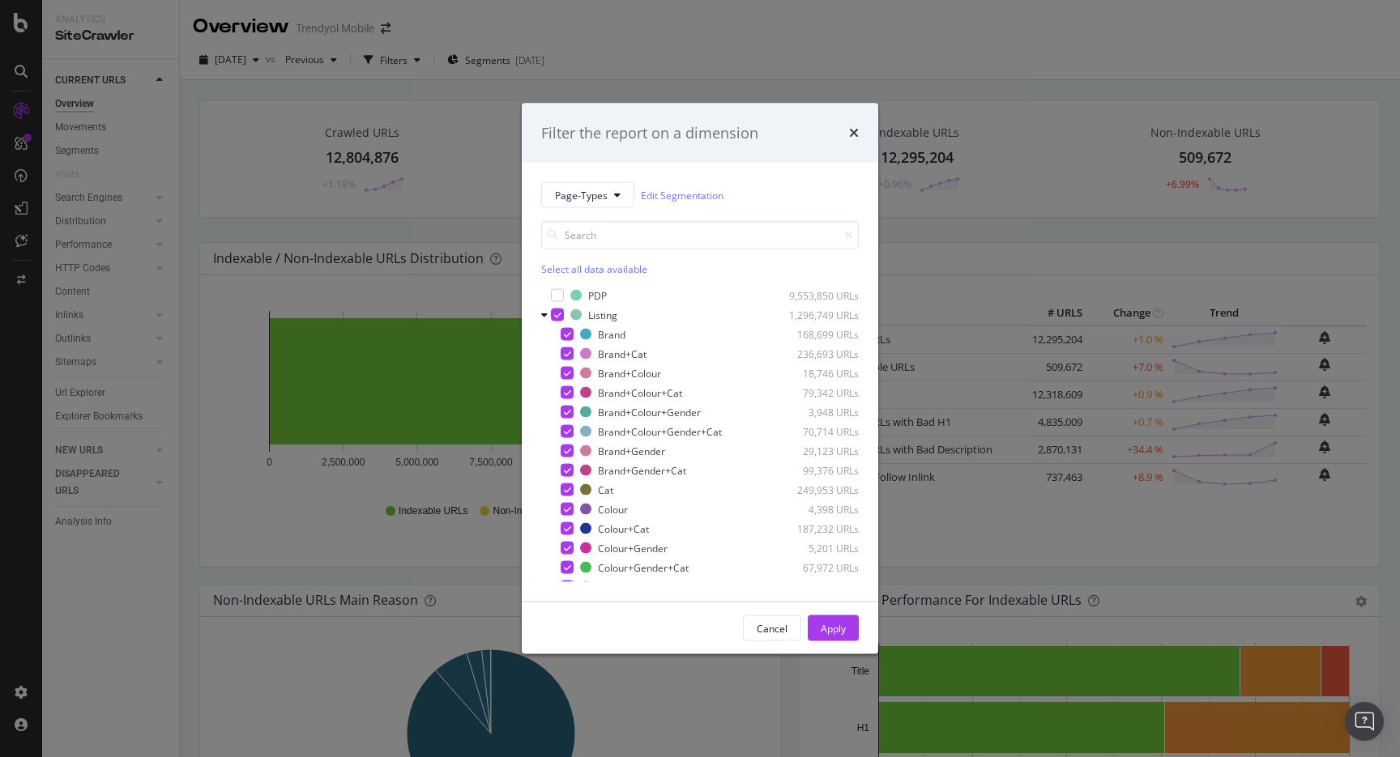
click at [846, 624] on button "Apply" at bounding box center [832, 629] width 51 height 26
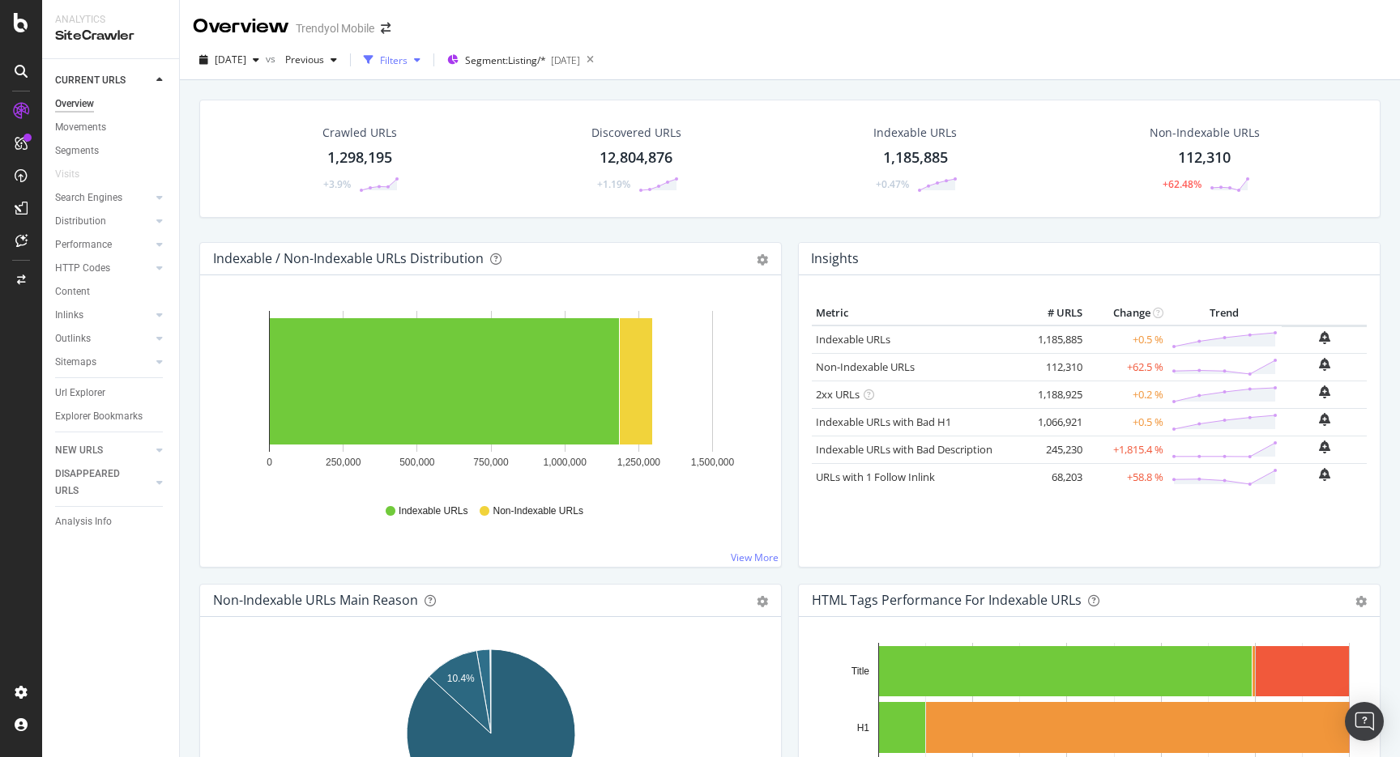
click at [380, 64] on div "button" at bounding box center [368, 60] width 23 height 23
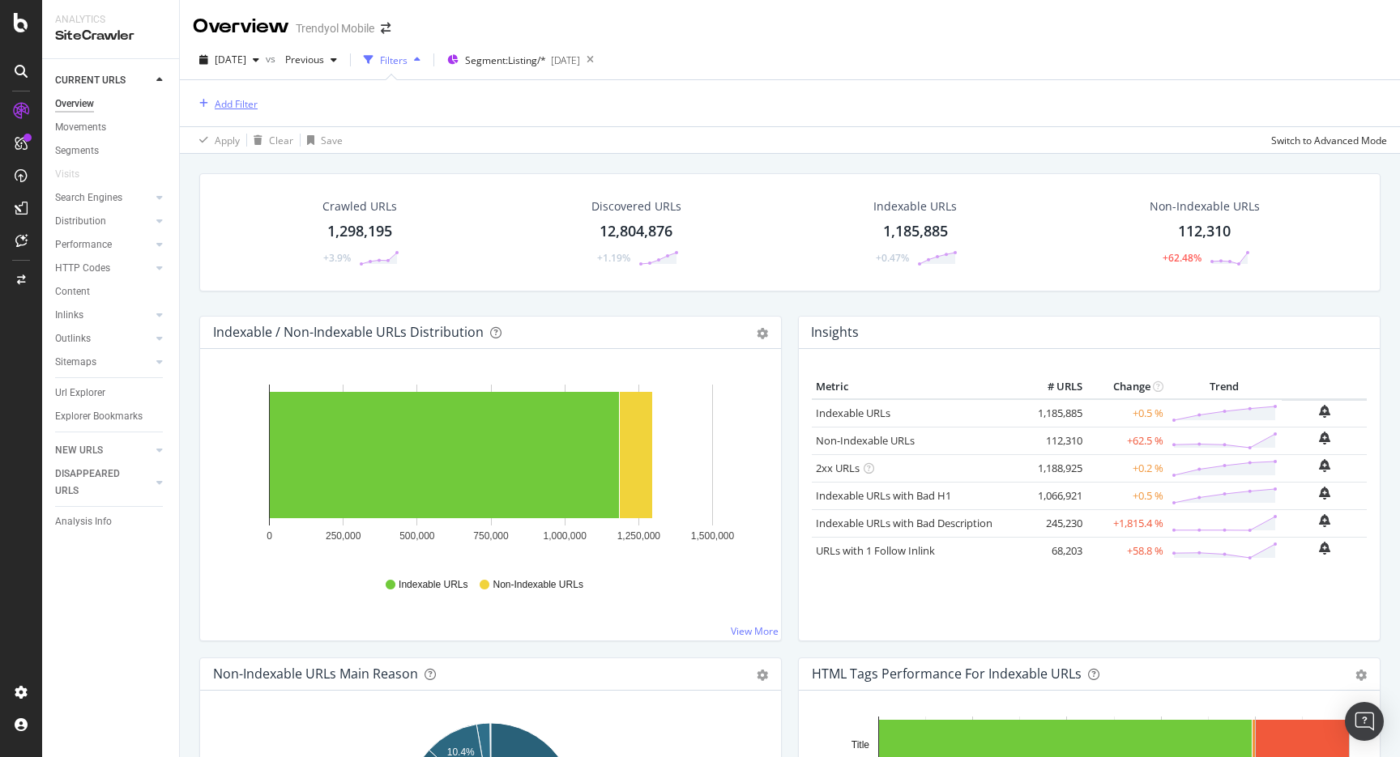
click at [231, 99] on div "Add Filter" at bounding box center [236, 104] width 43 height 14
click at [646, 15] on div "Clear Selection" at bounding box center [642, 28] width 96 height 28
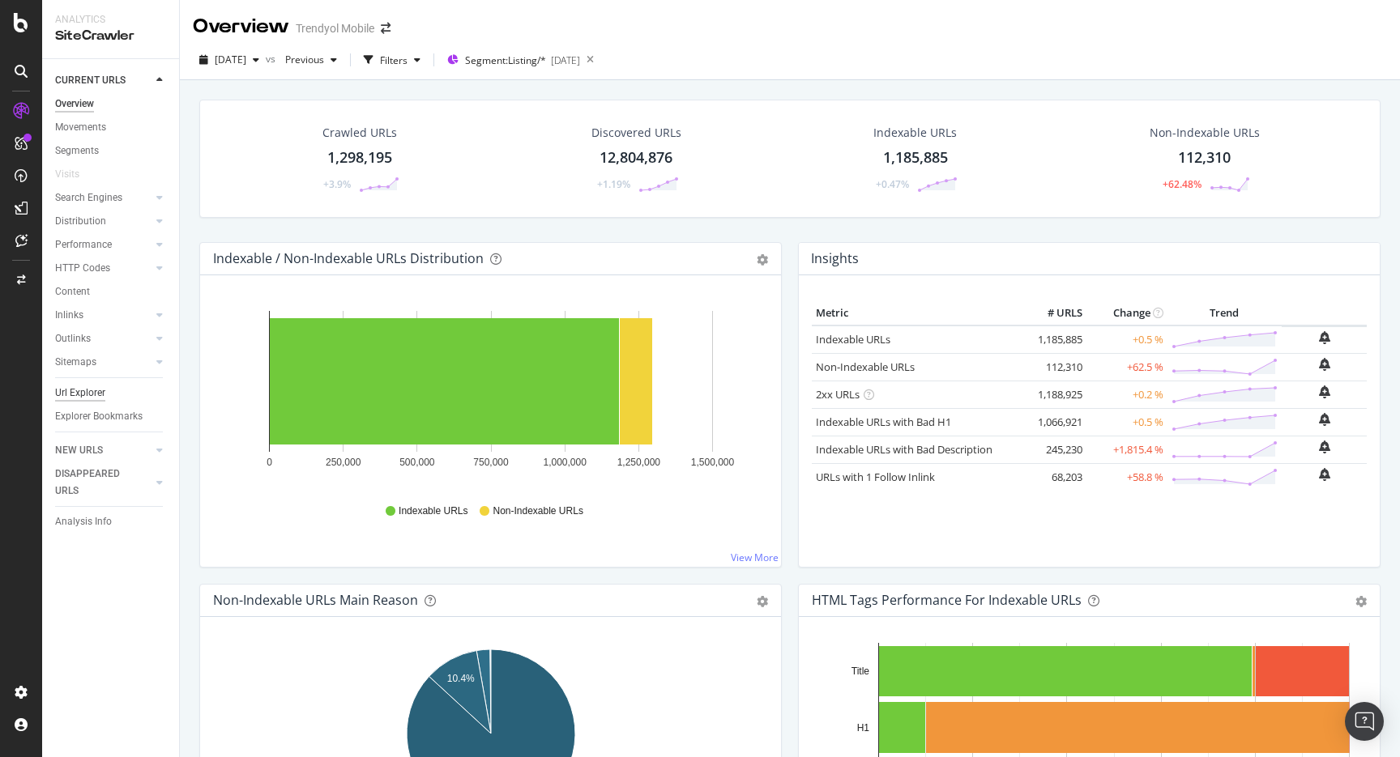
click at [87, 394] on div "Url Explorer" at bounding box center [80, 393] width 50 height 17
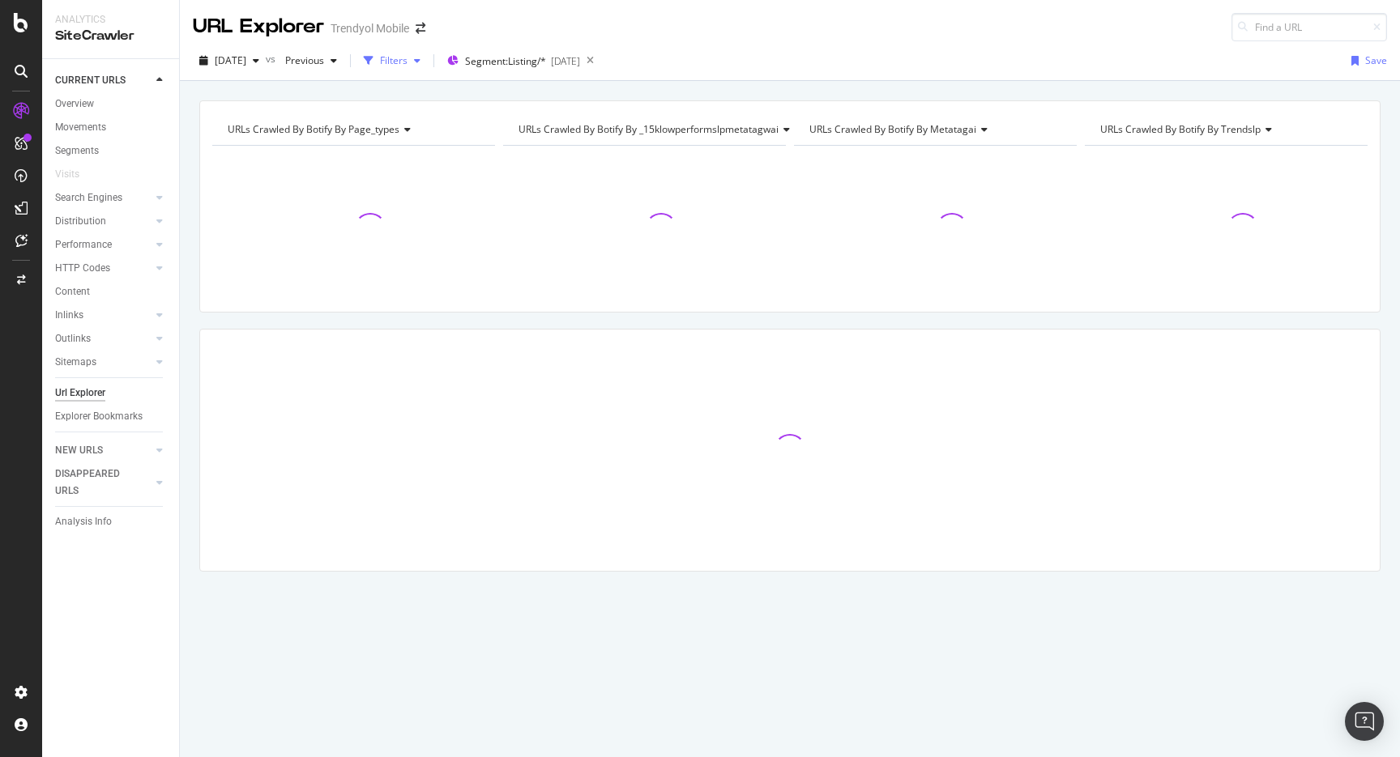
click at [380, 62] on div "button" at bounding box center [368, 60] width 23 height 23
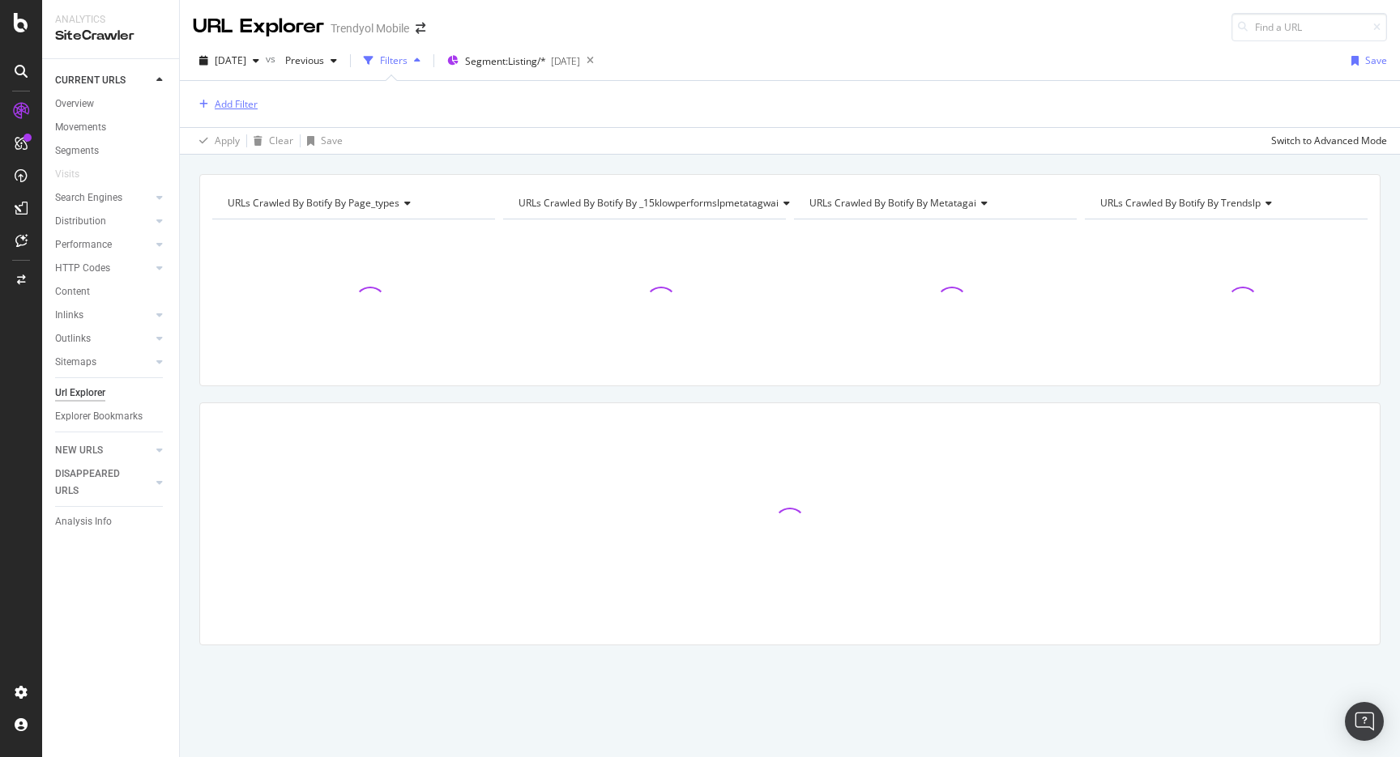
click at [230, 110] on div "Add Filter" at bounding box center [236, 104] width 43 height 14
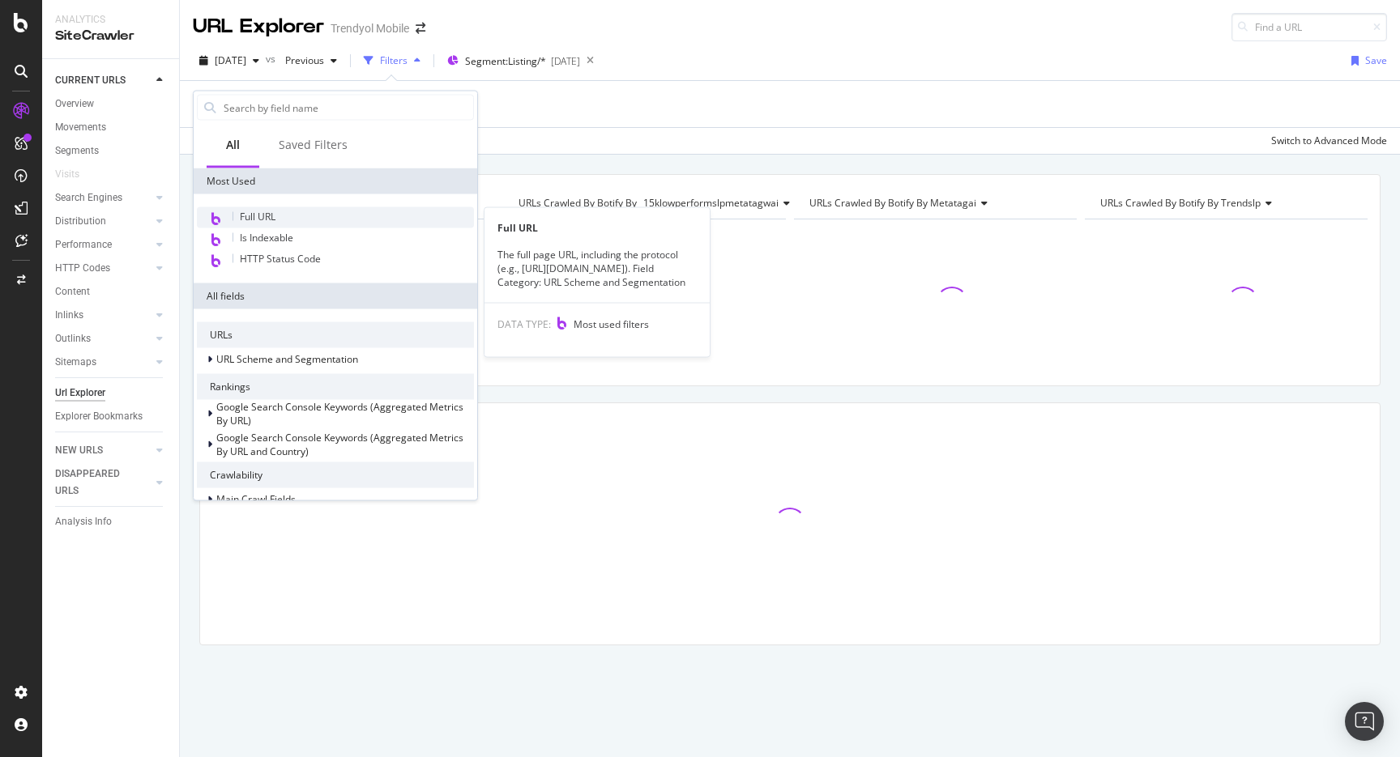
click at [245, 226] on div "Full URL" at bounding box center [335, 217] width 277 height 21
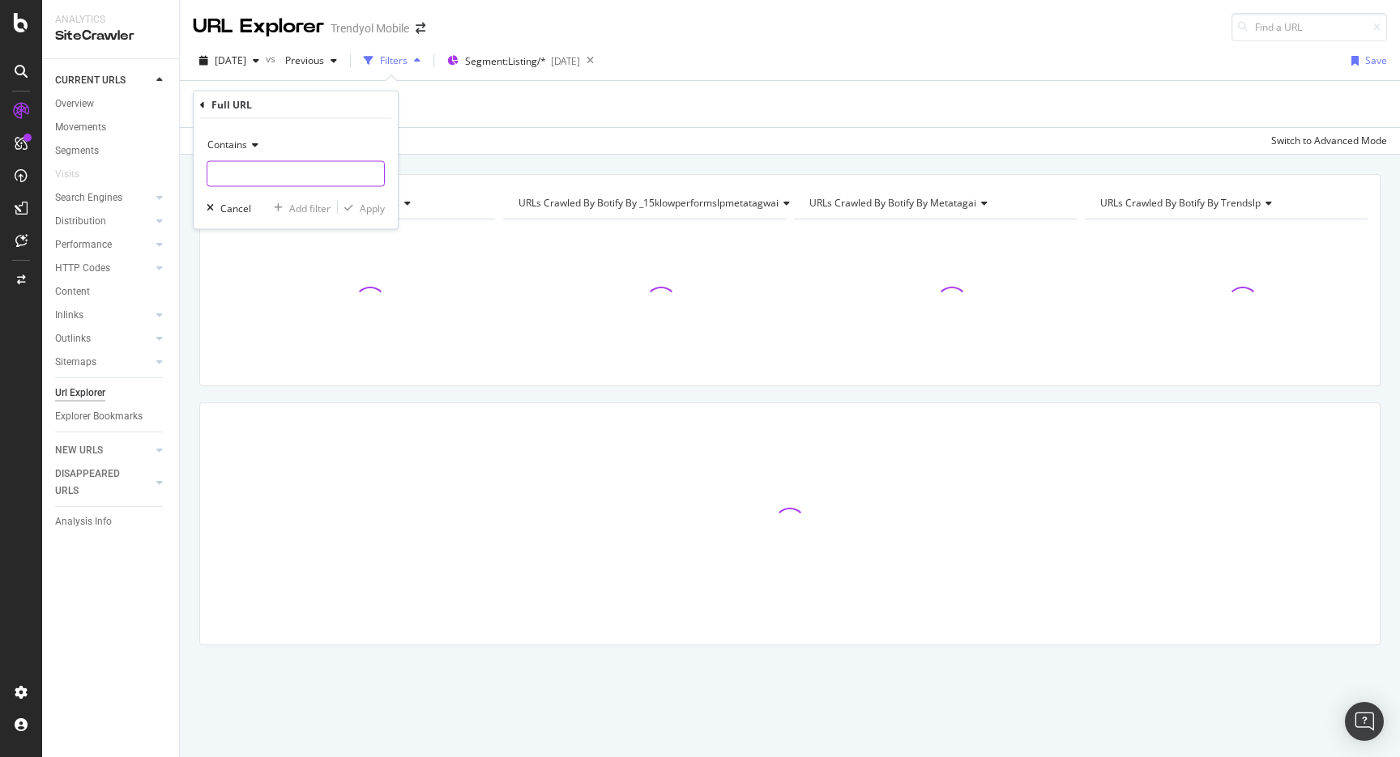
click at [279, 186] on input "text" at bounding box center [295, 174] width 177 height 26
type input "pi="
click at [228, 147] on span "Contains" at bounding box center [227, 145] width 40 height 14
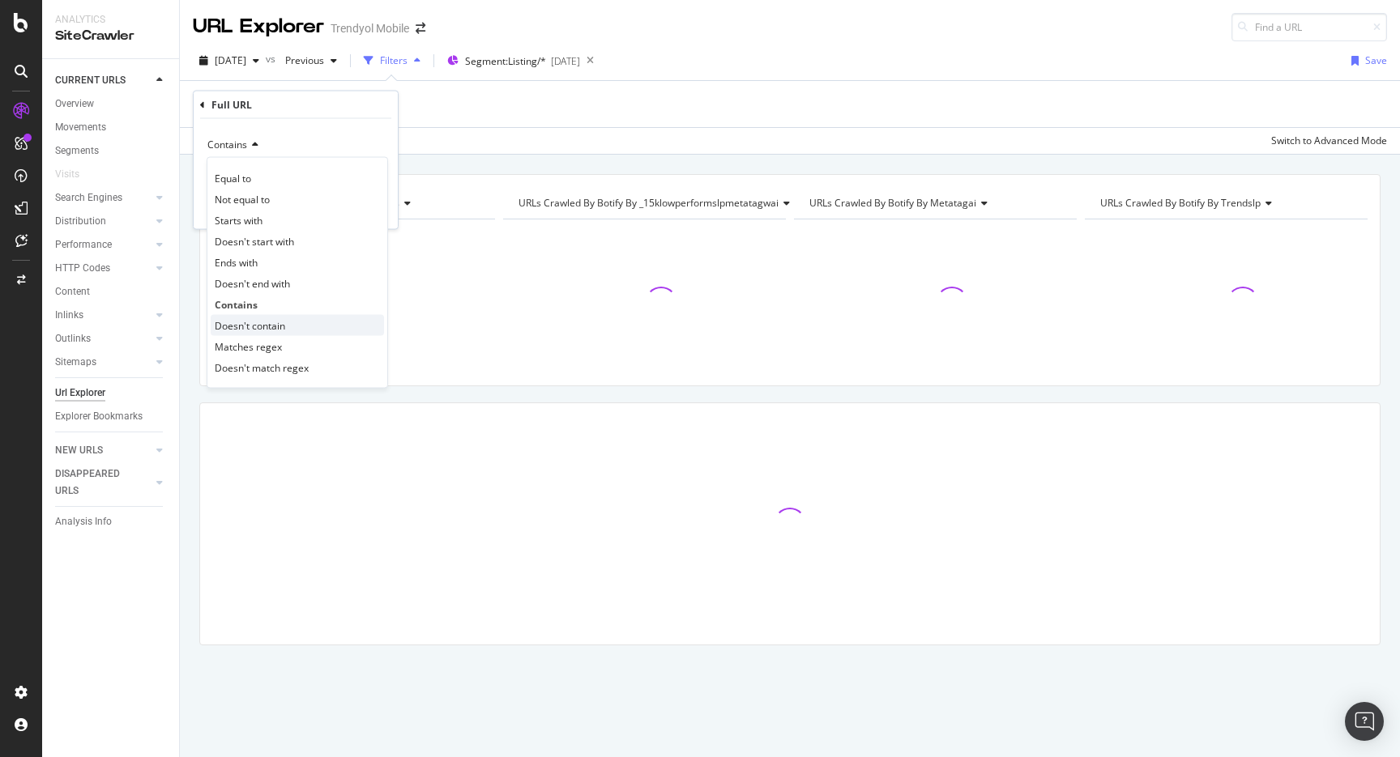
click at [289, 319] on div "Doesn't contain" at bounding box center [297, 325] width 173 height 21
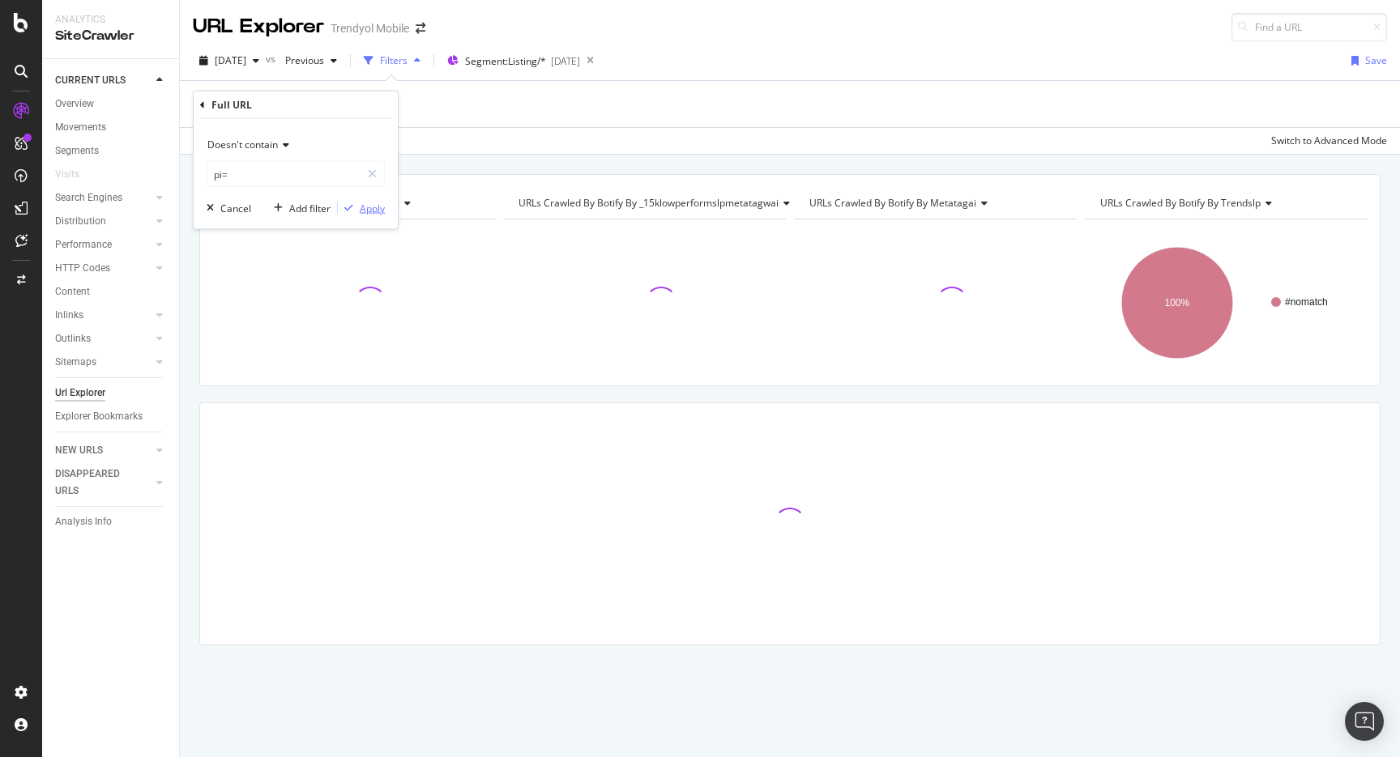
click at [369, 201] on div "Apply" at bounding box center [372, 208] width 25 height 14
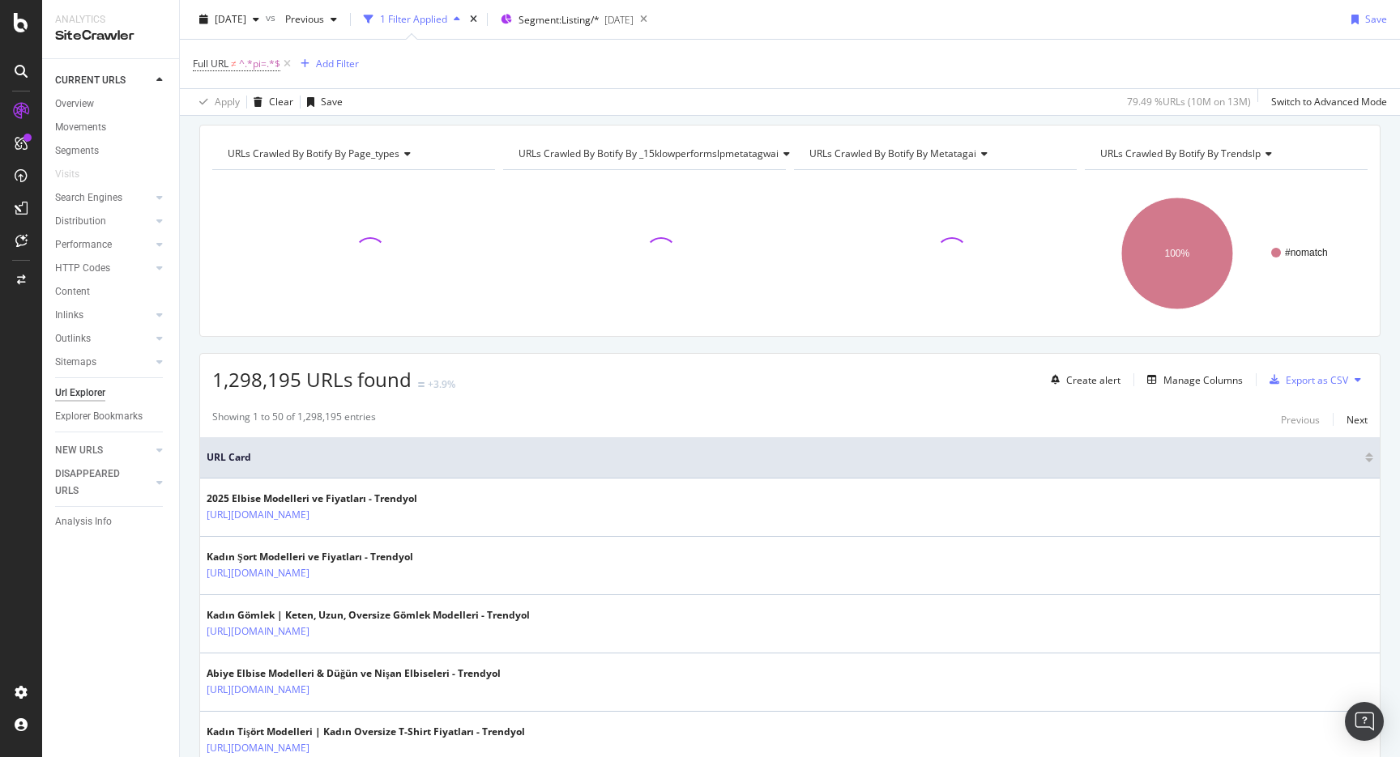
scroll to position [62, 0]
